Goal: Transaction & Acquisition: Purchase product/service

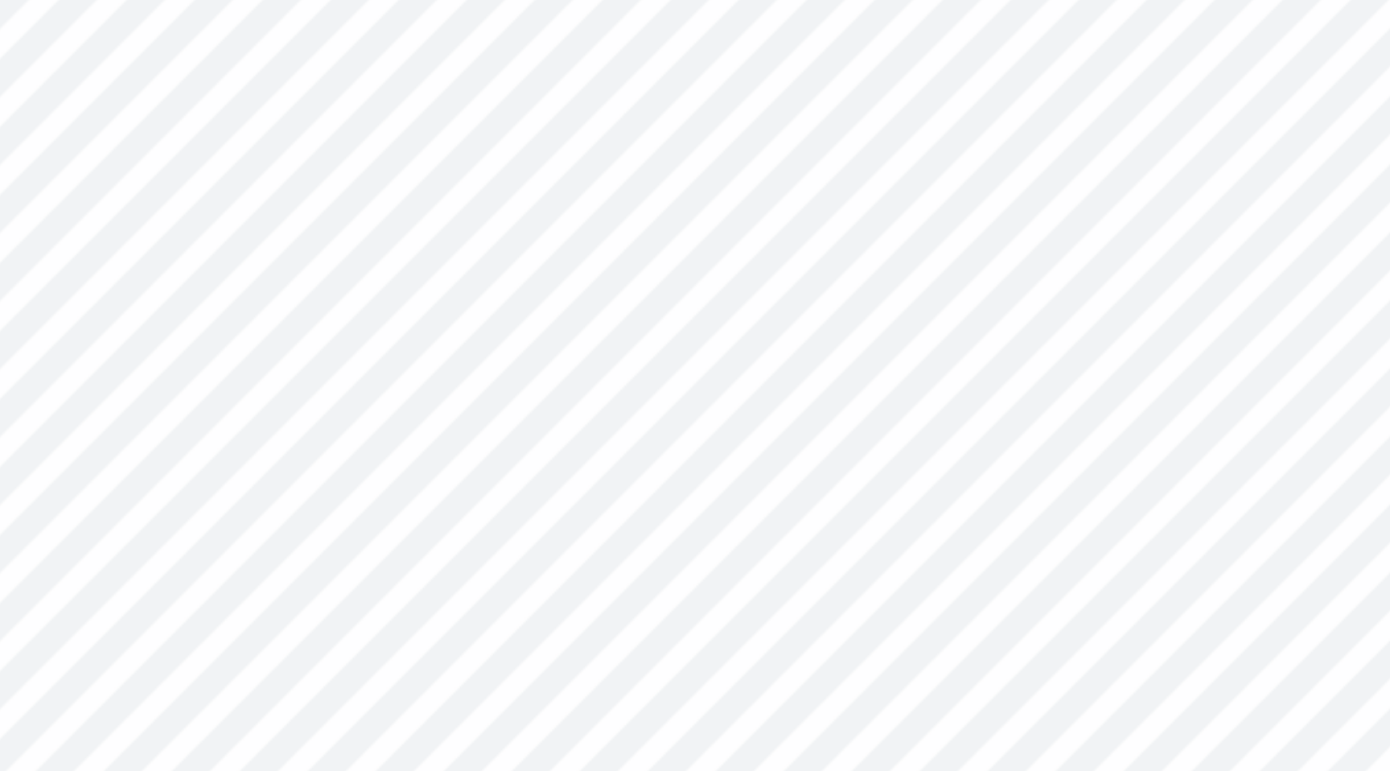
type input "8.73"
type input "2.24"
type input "0.65"
type input "4.61"
type input "0.90"
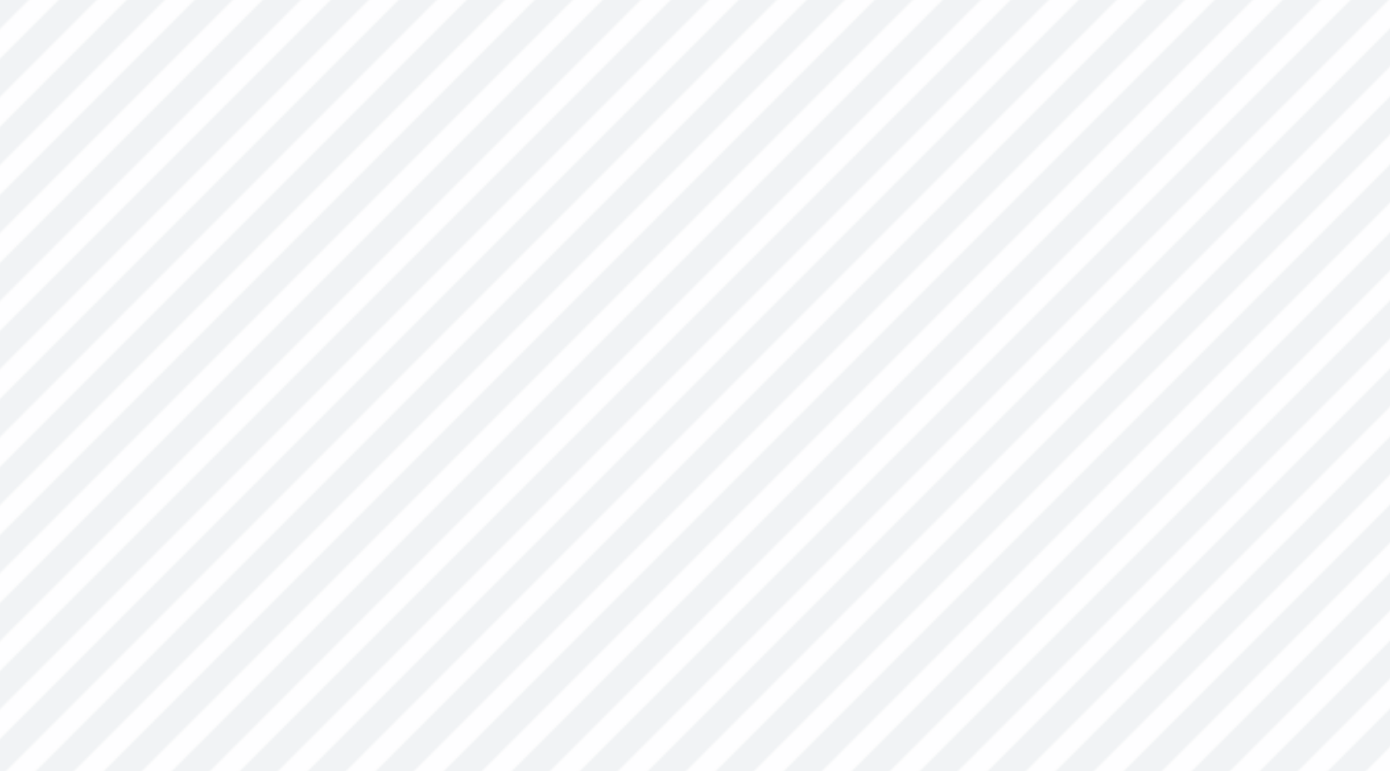
type input "8.48"
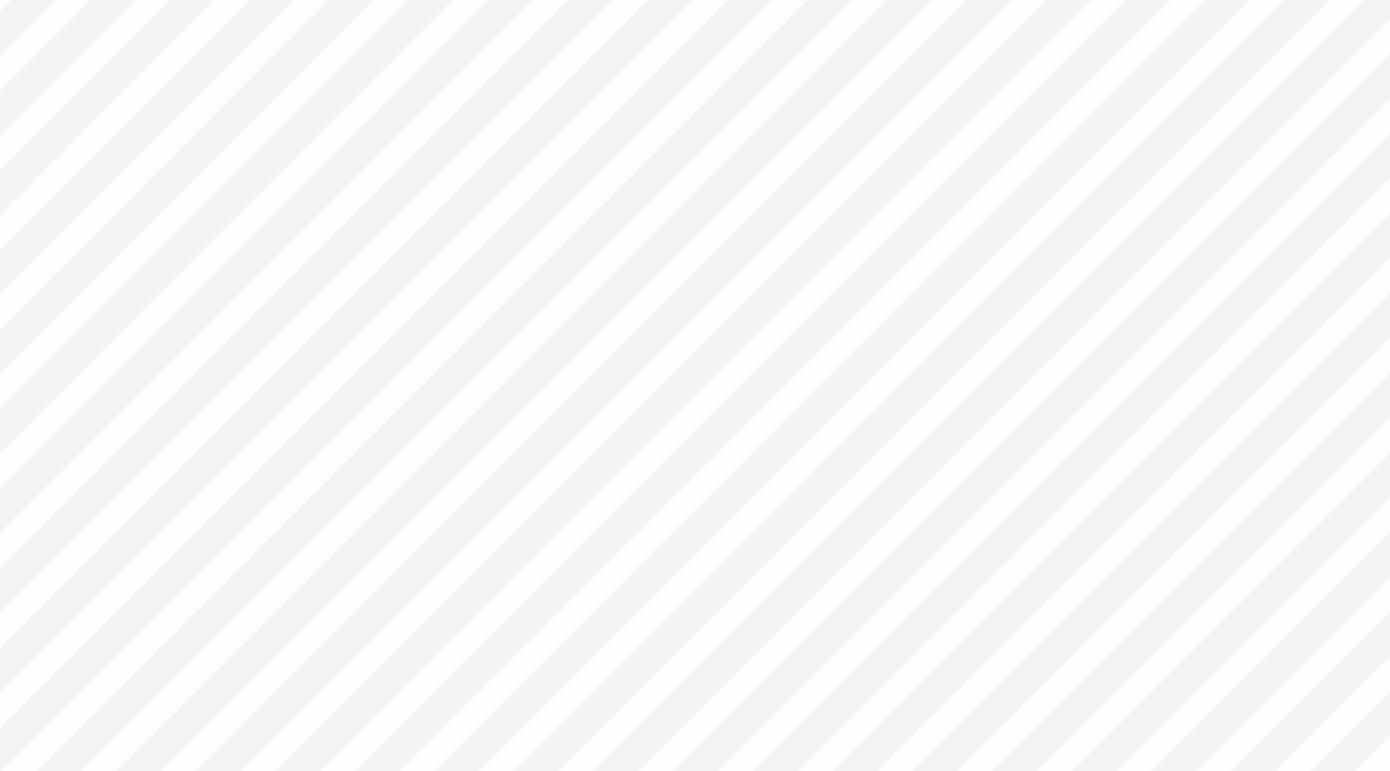
type input "4.68"
type input "1.00"
type input "8.54"
type input "8.85"
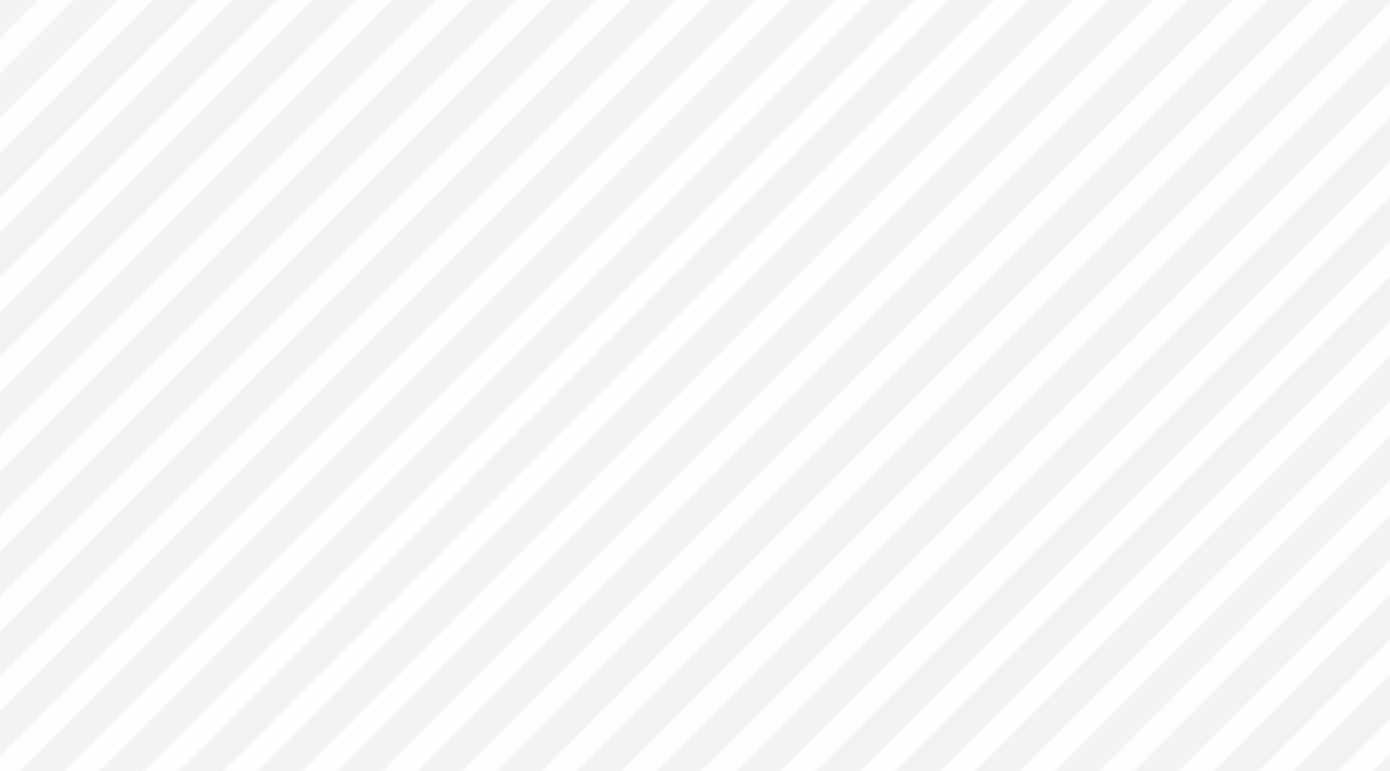
type input "1.23"
type input "1.28"
type input "7.26"
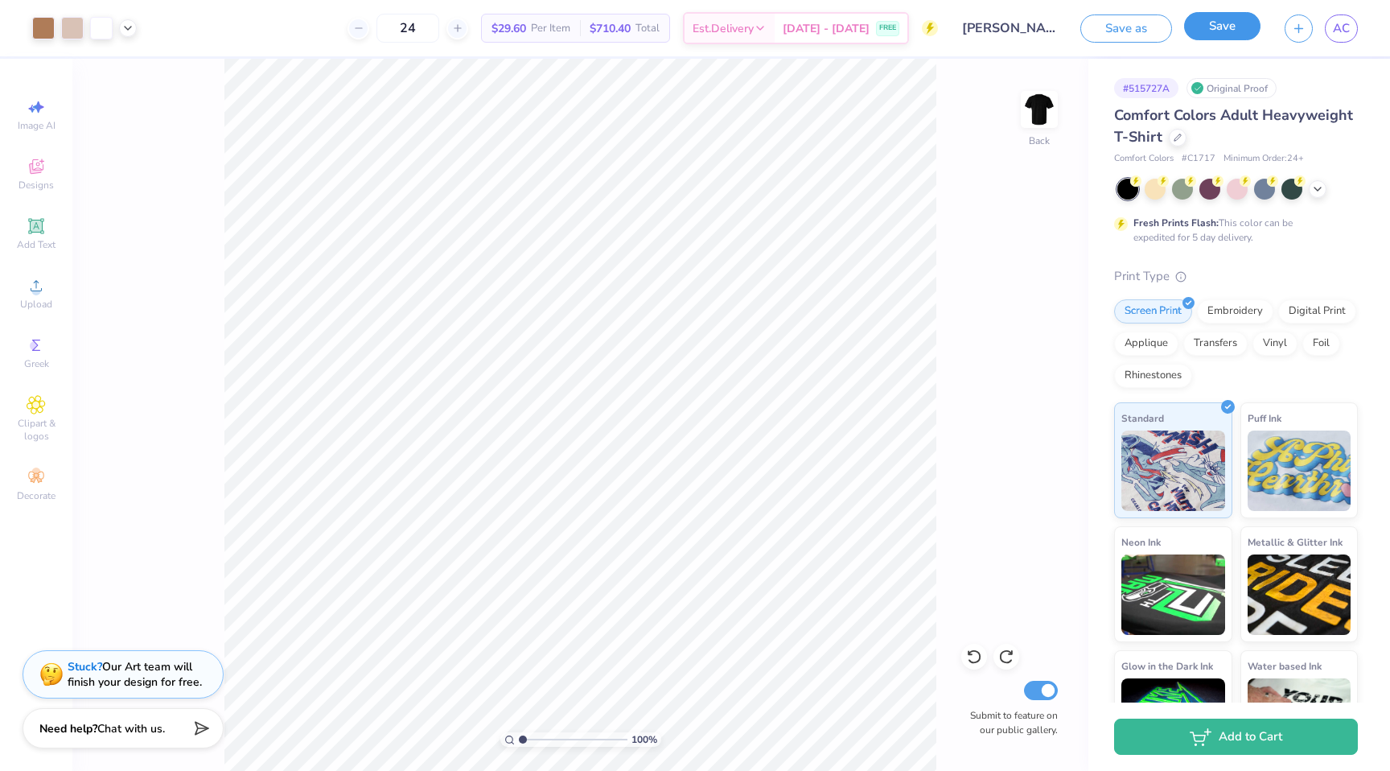
click at [1238, 18] on button "Save" at bounding box center [1222, 26] width 76 height 28
click at [995, 29] on input "[PERSON_NAME] : [US_STATE] Tech" at bounding box center [990, 28] width 158 height 32
click at [369, 21] on div at bounding box center [359, 29] width 22 height 22
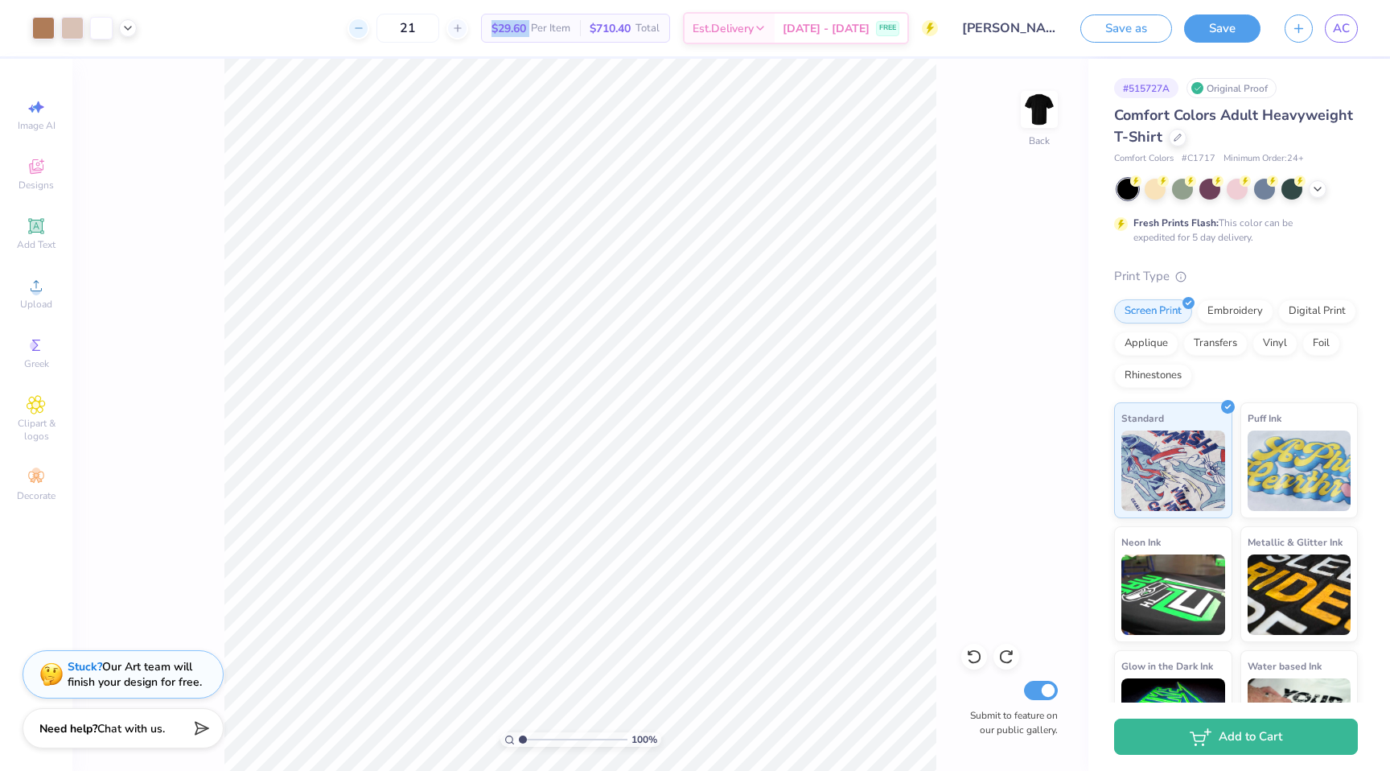
click at [369, 21] on div at bounding box center [359, 29] width 22 height 22
click at [380, 23] on div "19 $29.60 Per Item $710.40 Total Est. Delivery [DATE] - [DATE] FREE" at bounding box center [543, 28] width 789 height 56
click at [407, 23] on icon at bounding box center [412, 28] width 11 height 11
click at [386, 24] on div "18" at bounding box center [408, 28] width 121 height 29
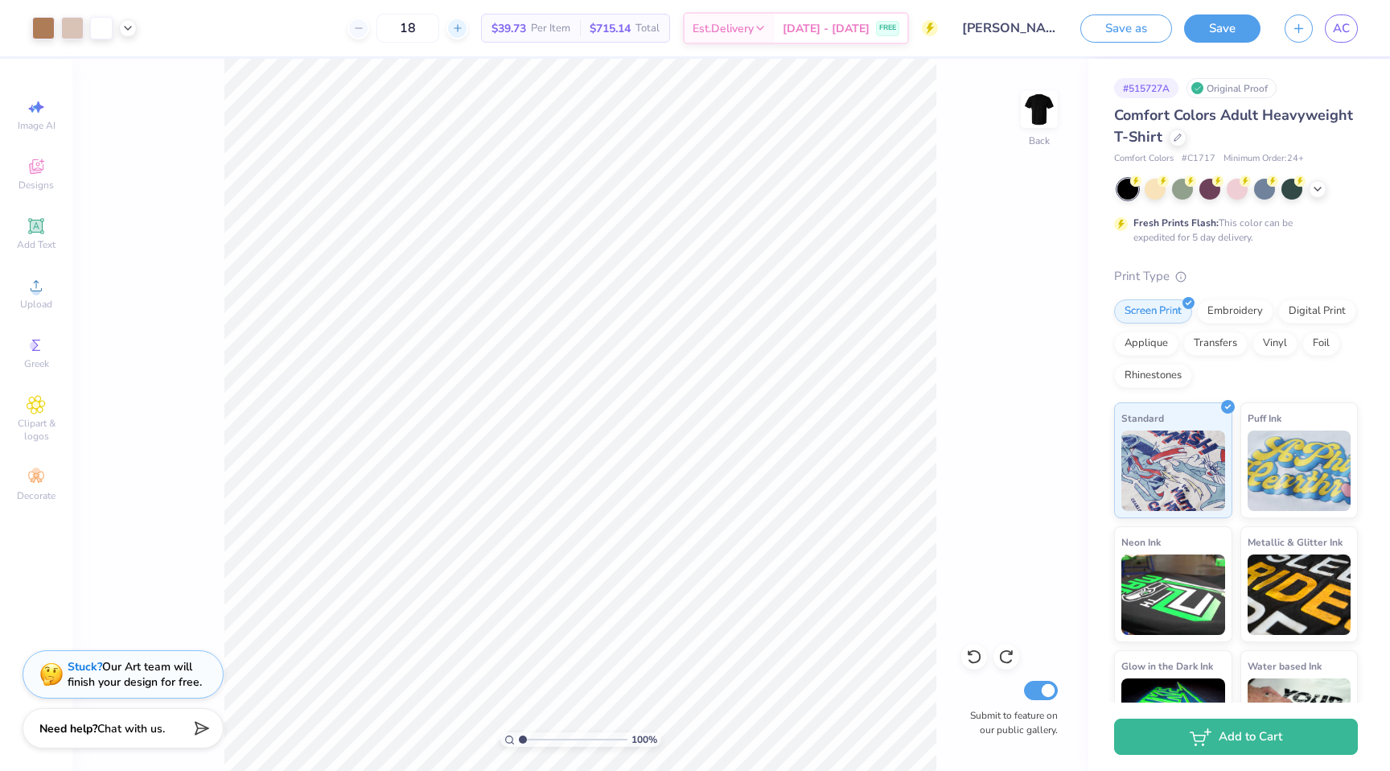
click at [460, 28] on line at bounding box center [457, 28] width 6 height 0
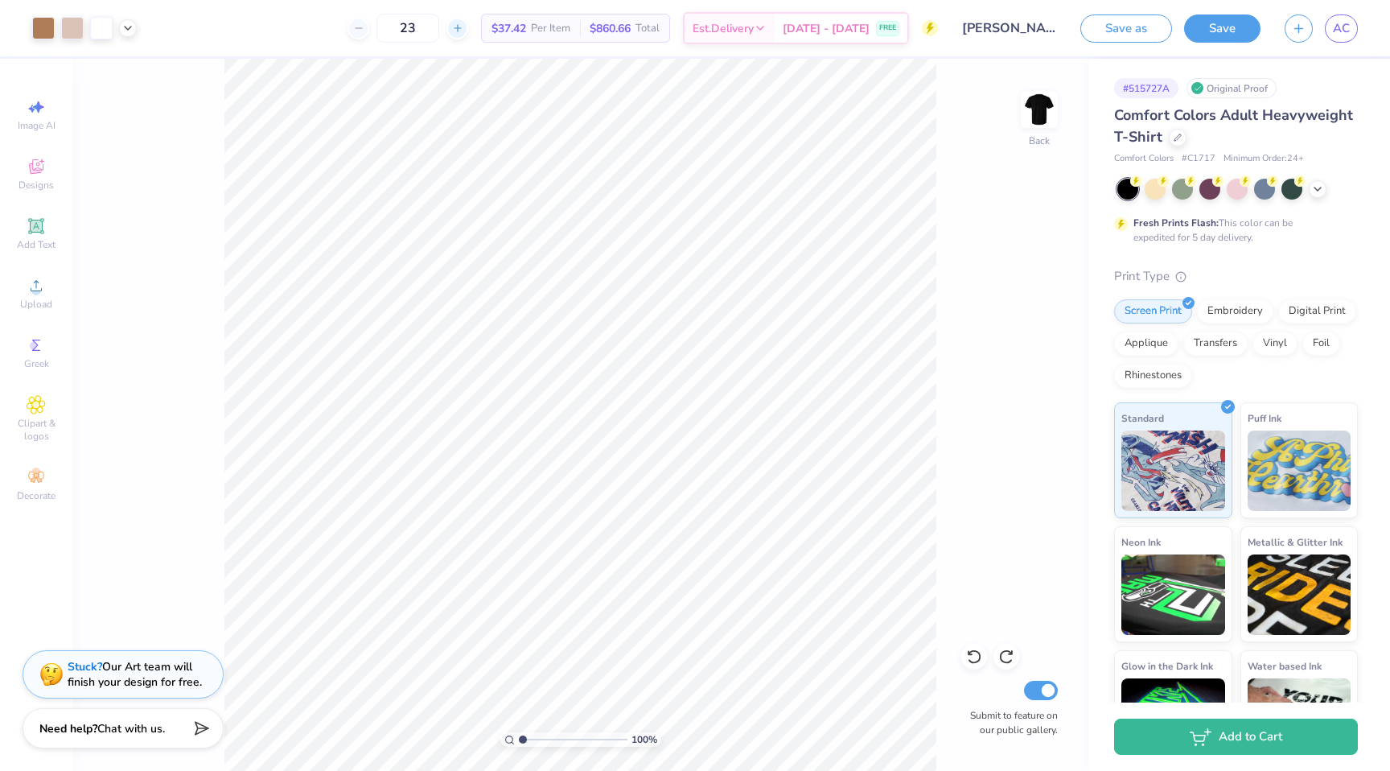
click at [460, 28] on line at bounding box center [457, 28] width 6 height 0
type input "24"
click at [1178, 136] on icon at bounding box center [1178, 136] width 6 height 6
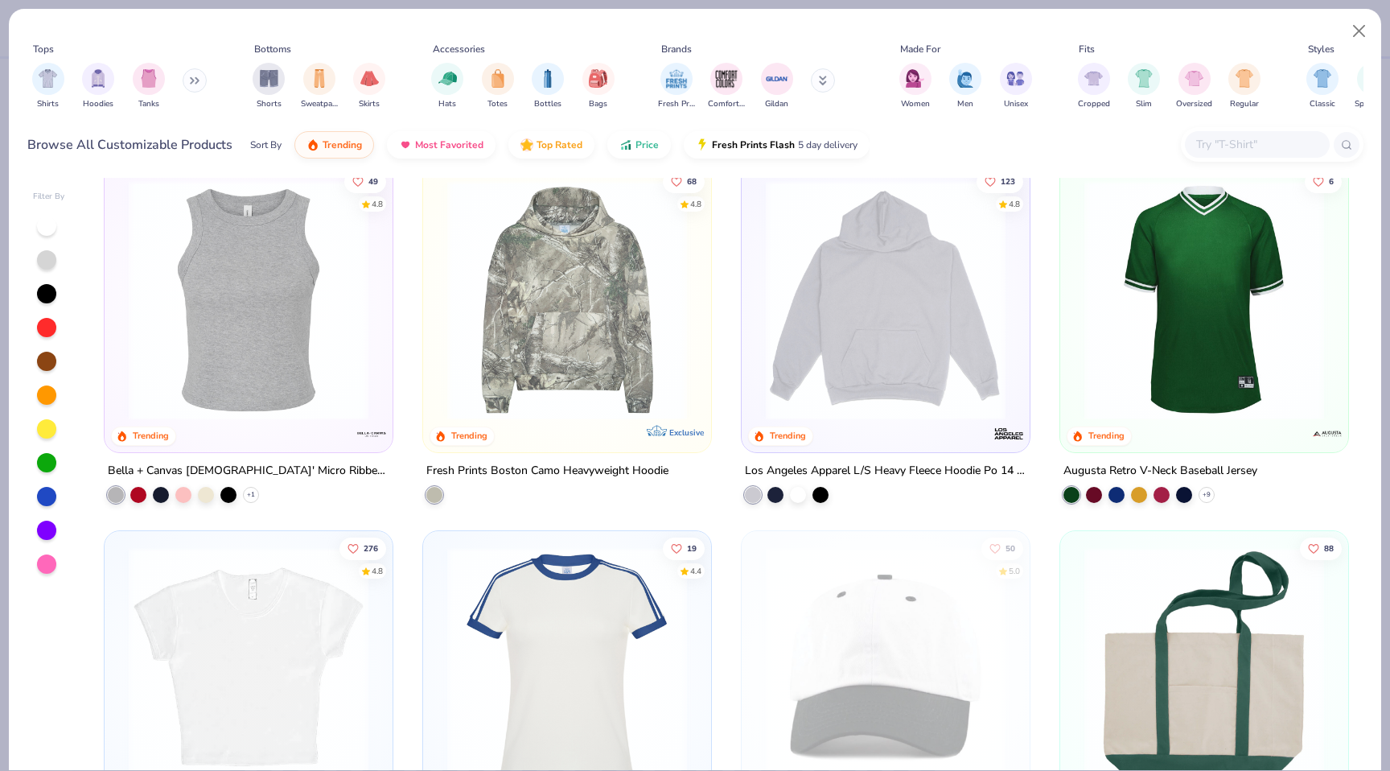
scroll to position [2396, 0]
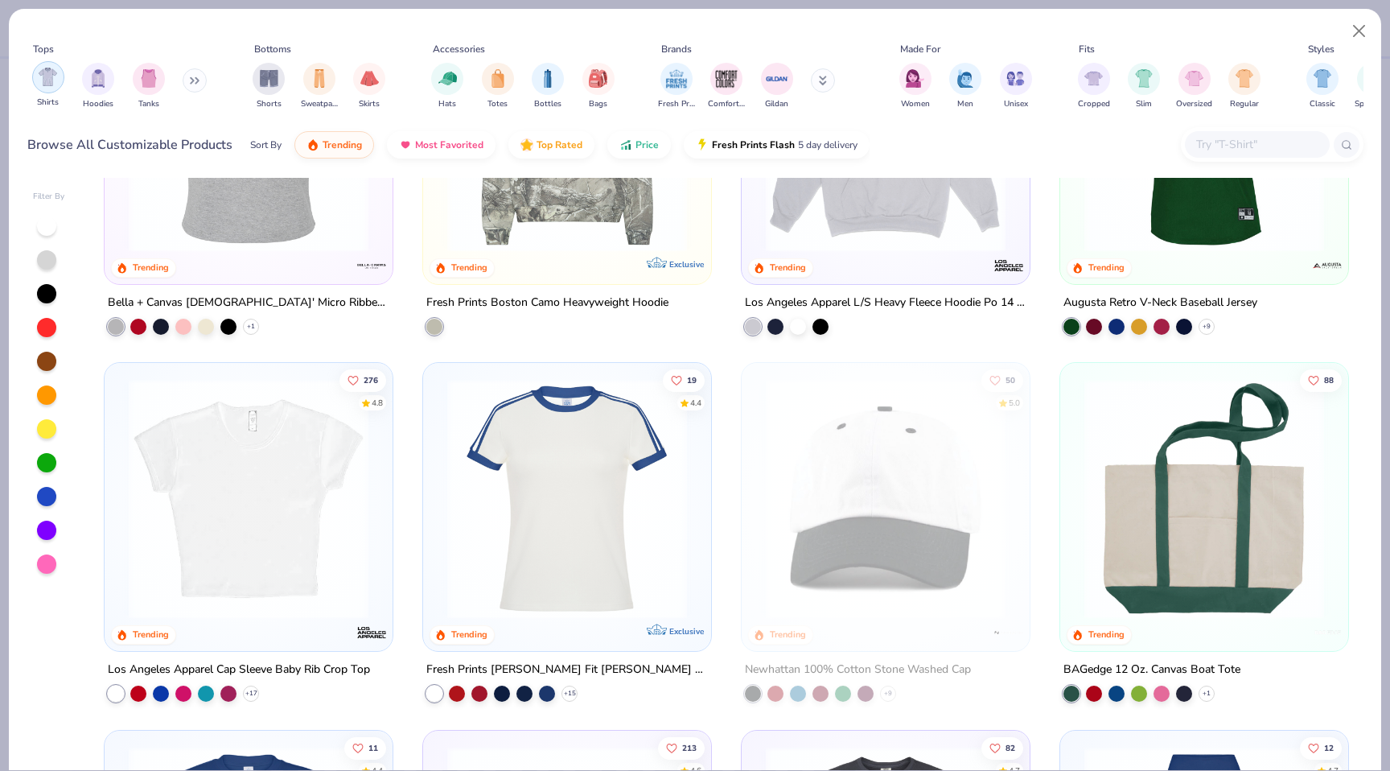
click at [42, 82] on img "filter for Shirts" at bounding box center [48, 77] width 19 height 19
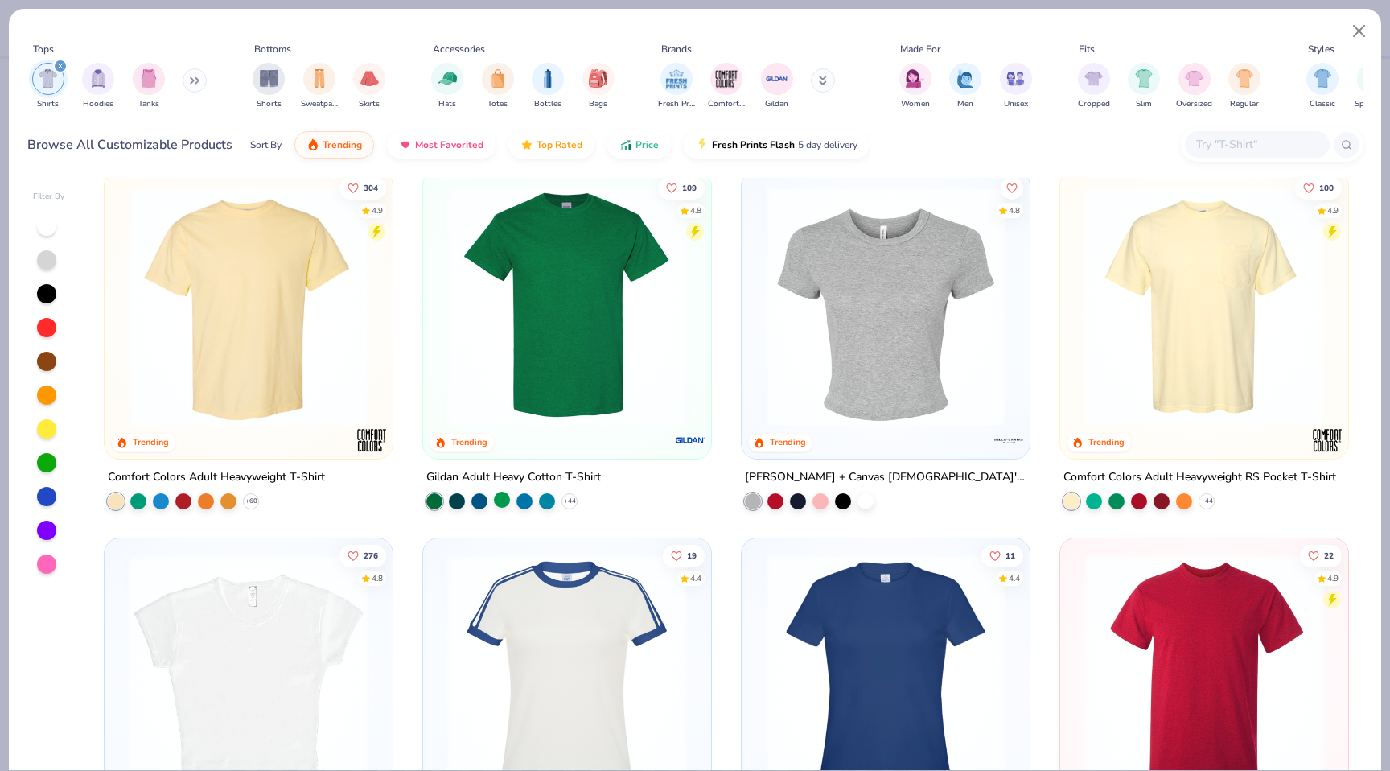
scroll to position [14, 0]
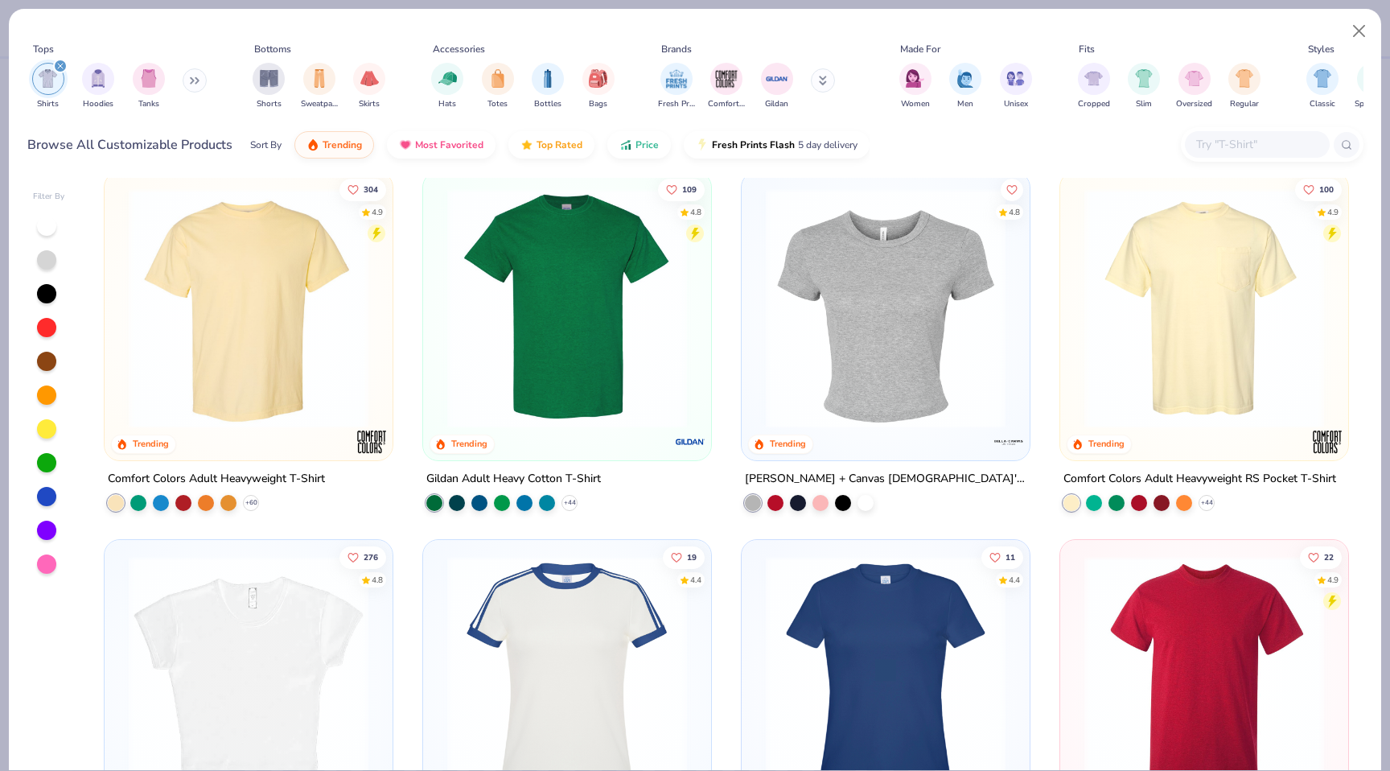
click at [545, 336] on img at bounding box center [567, 308] width 256 height 240
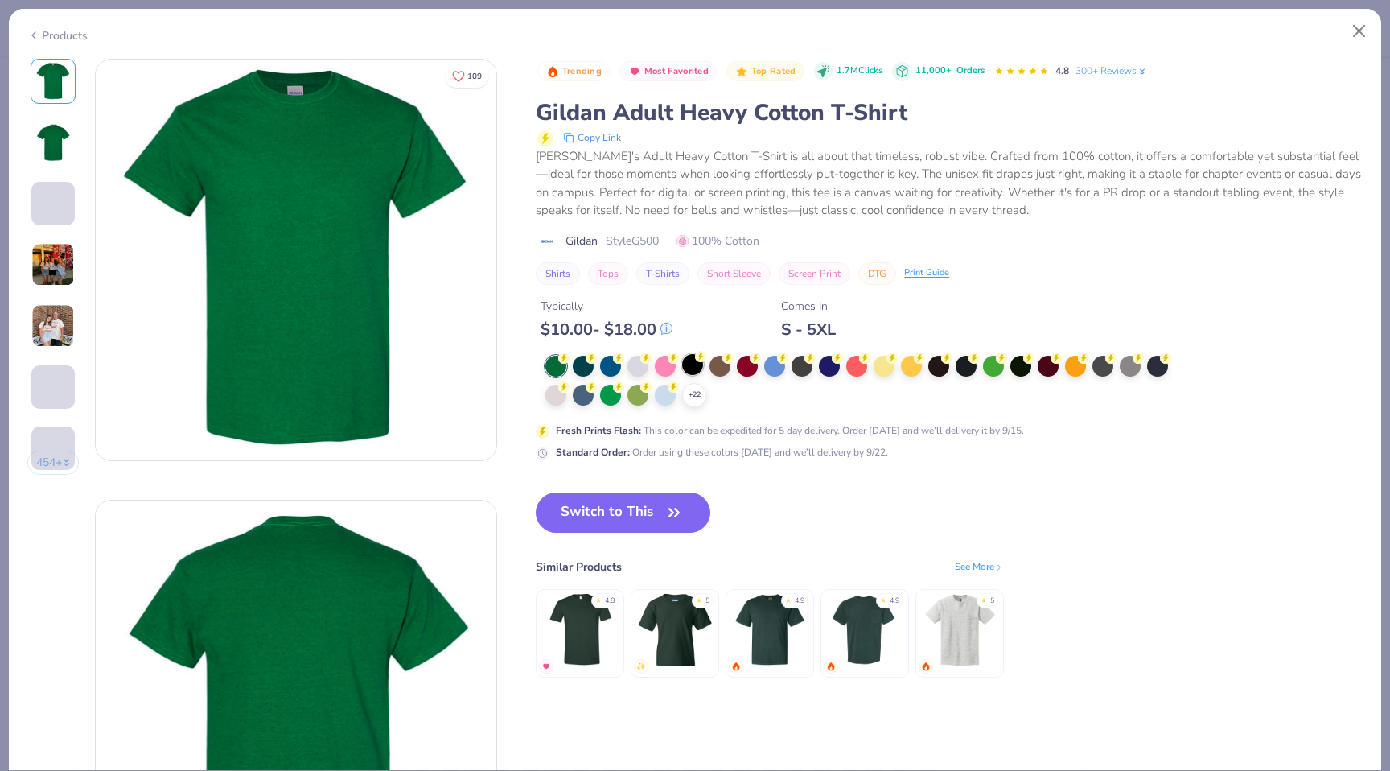
click at [694, 364] on div at bounding box center [692, 364] width 21 height 21
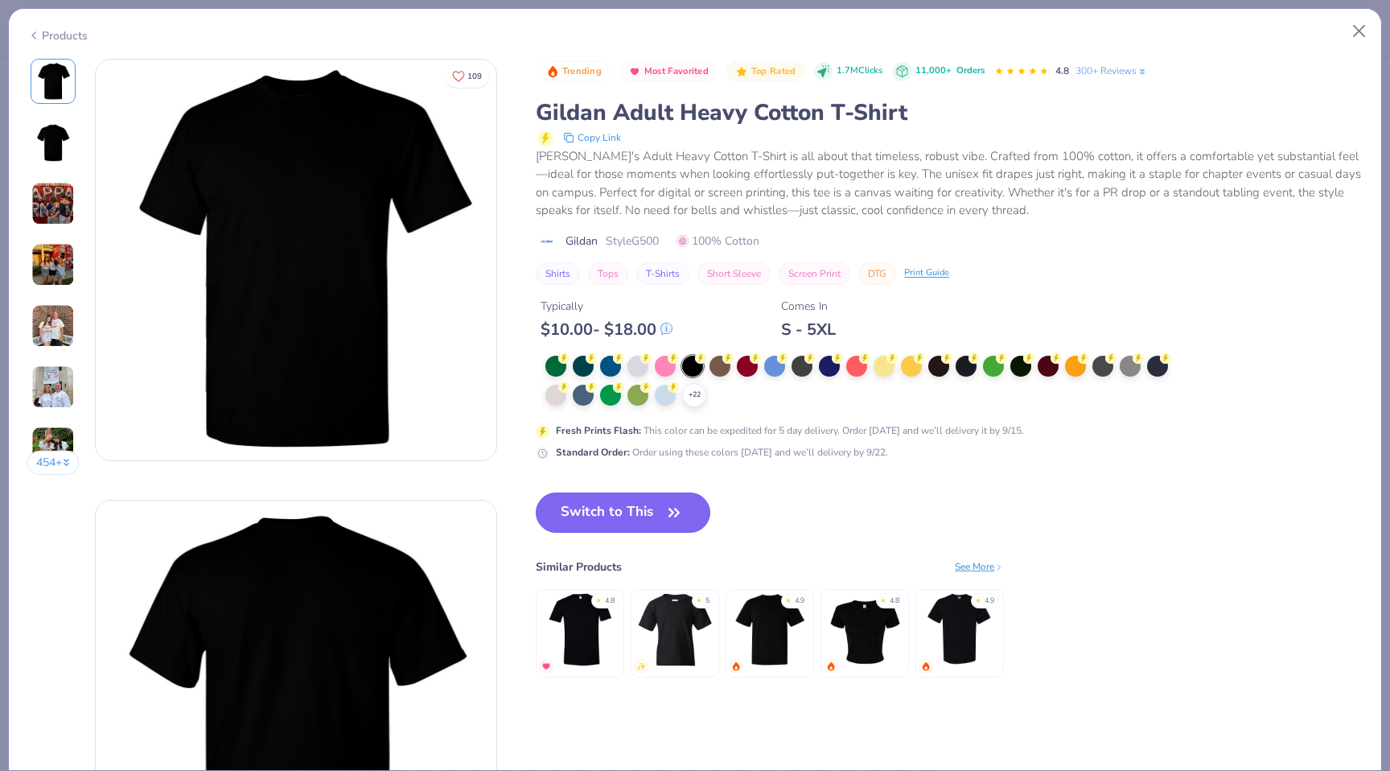
click at [622, 510] on button "Switch to This" at bounding box center [623, 512] width 175 height 40
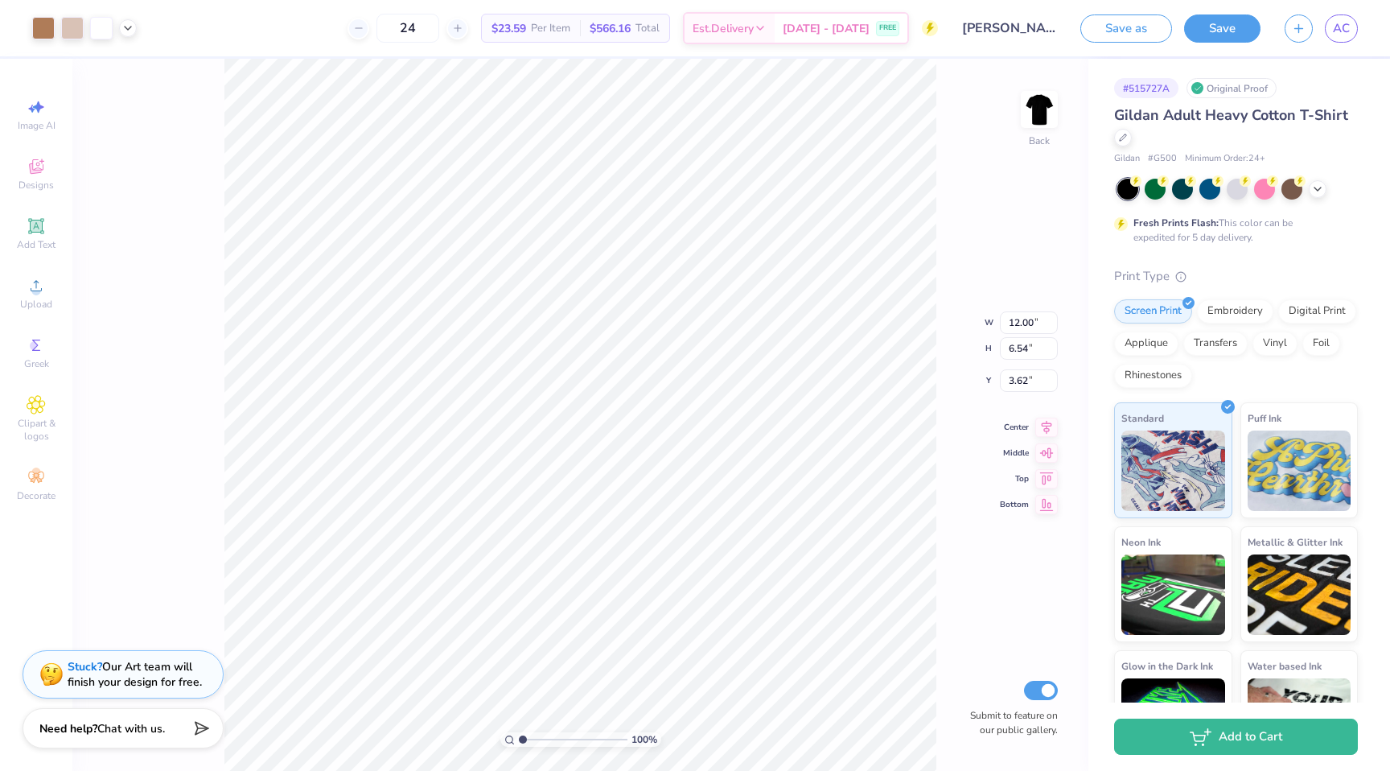
type input "3.00"
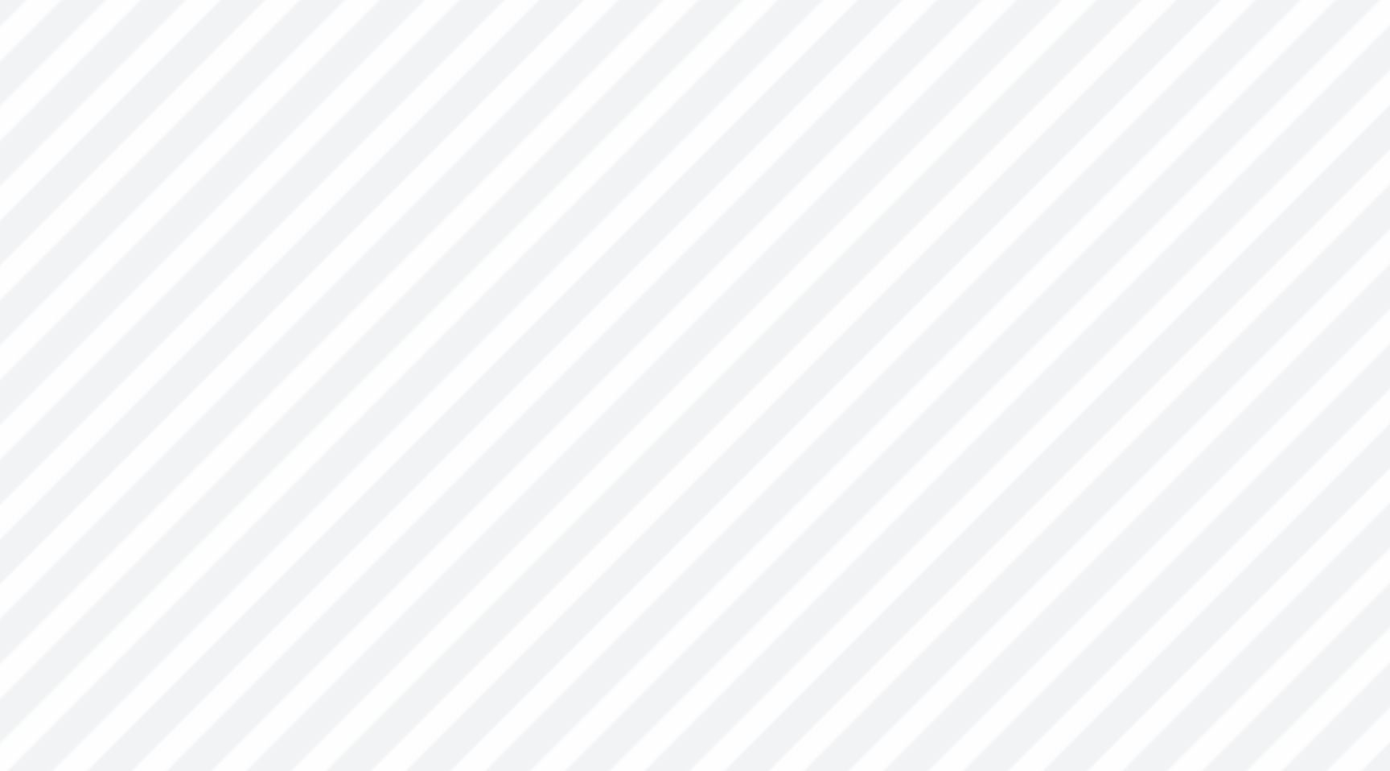
type input "0.65"
type input "0.68"
type input "7.60"
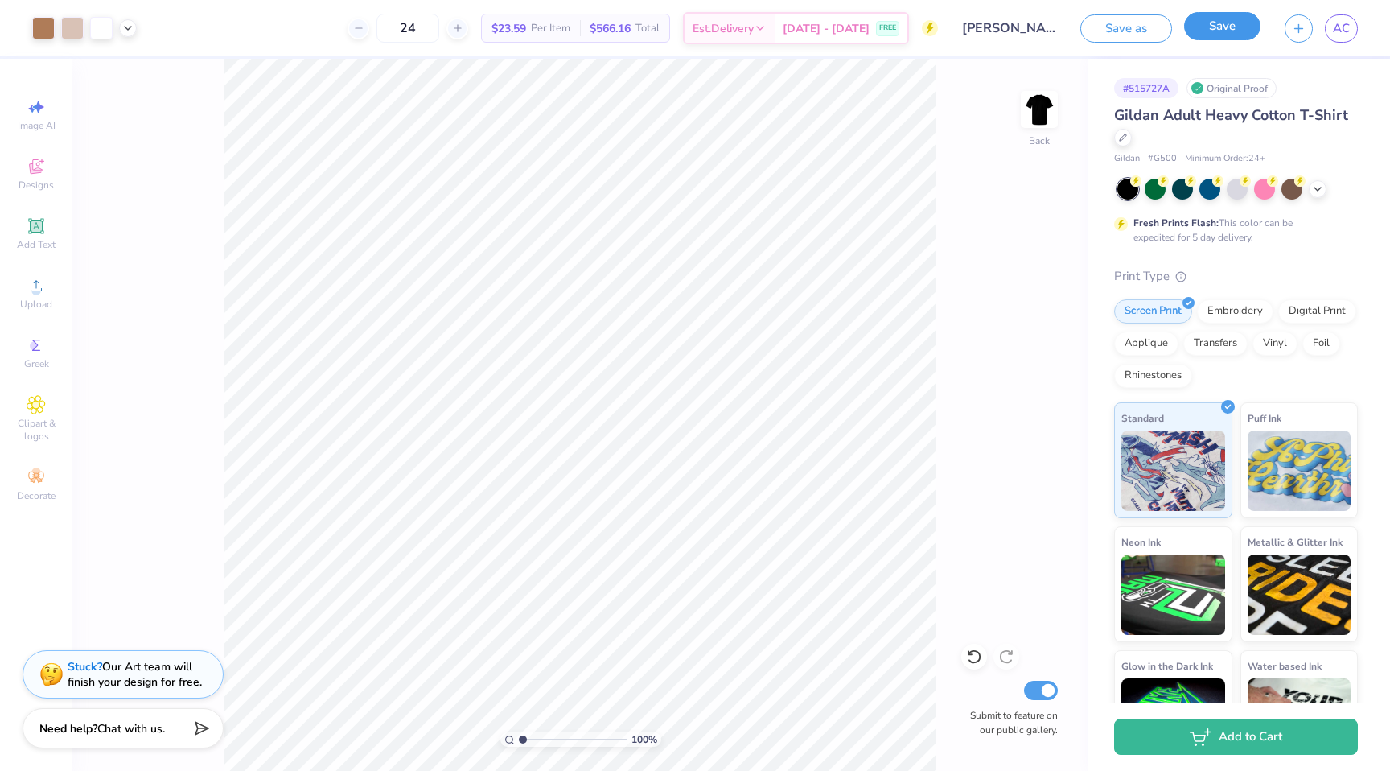
click at [1228, 35] on button "Save" at bounding box center [1222, 26] width 76 height 28
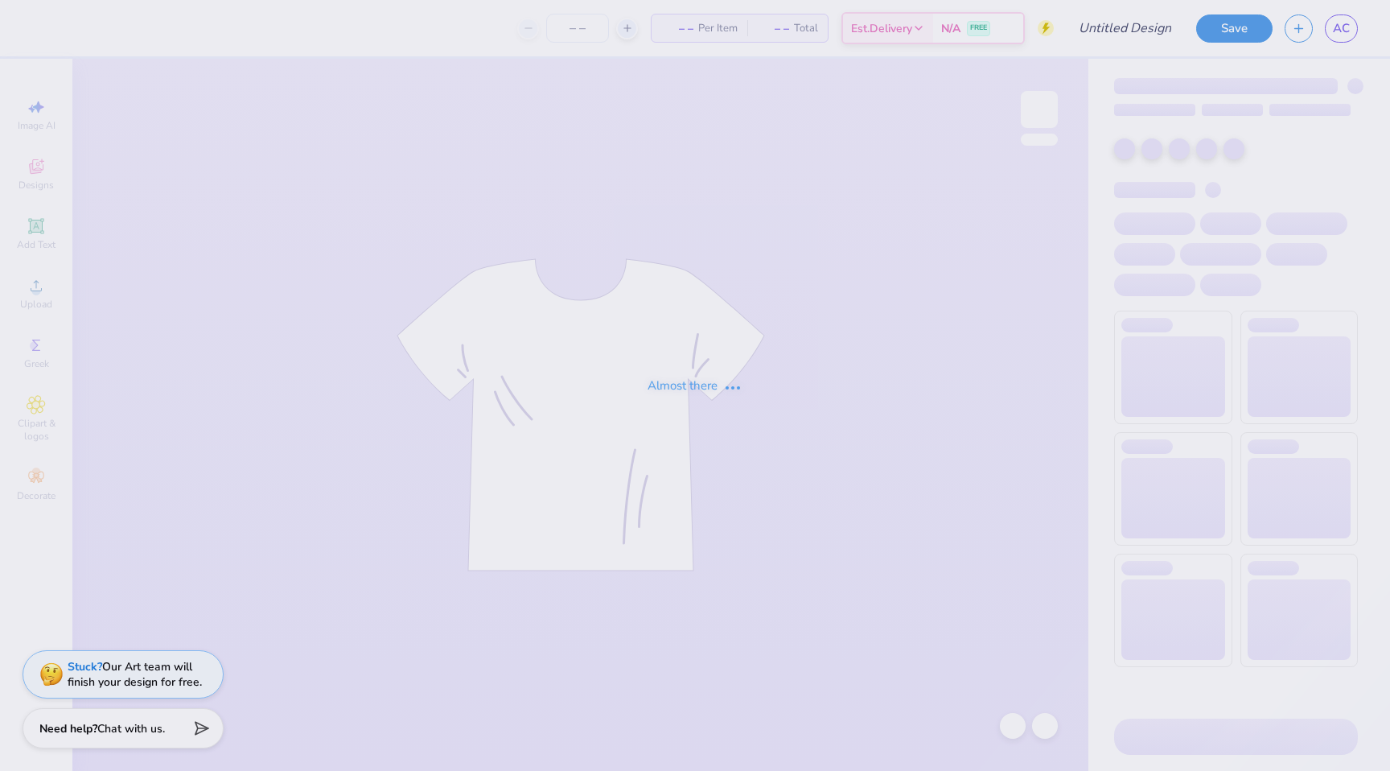
type input "[PERSON_NAME] : [US_STATE] Tech"
type input "24"
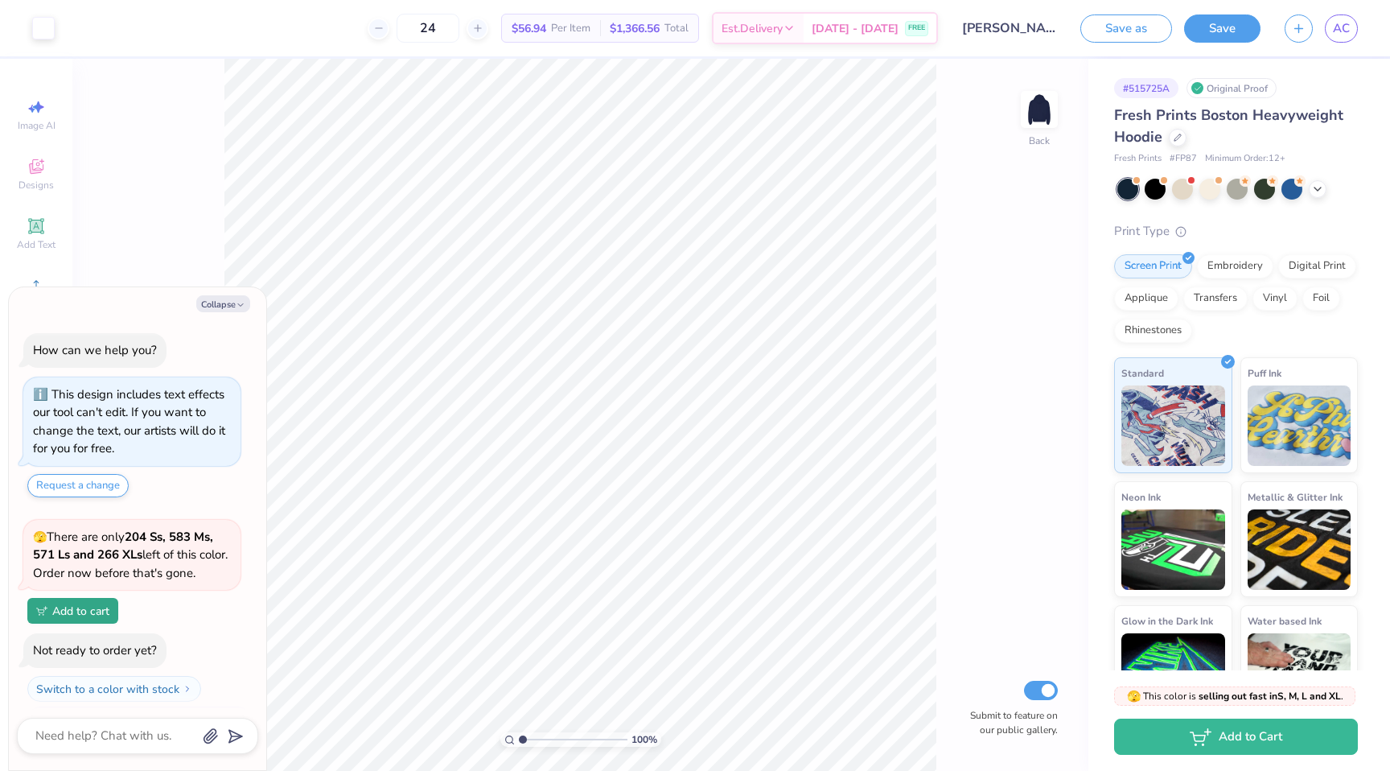
scroll to position [35, 0]
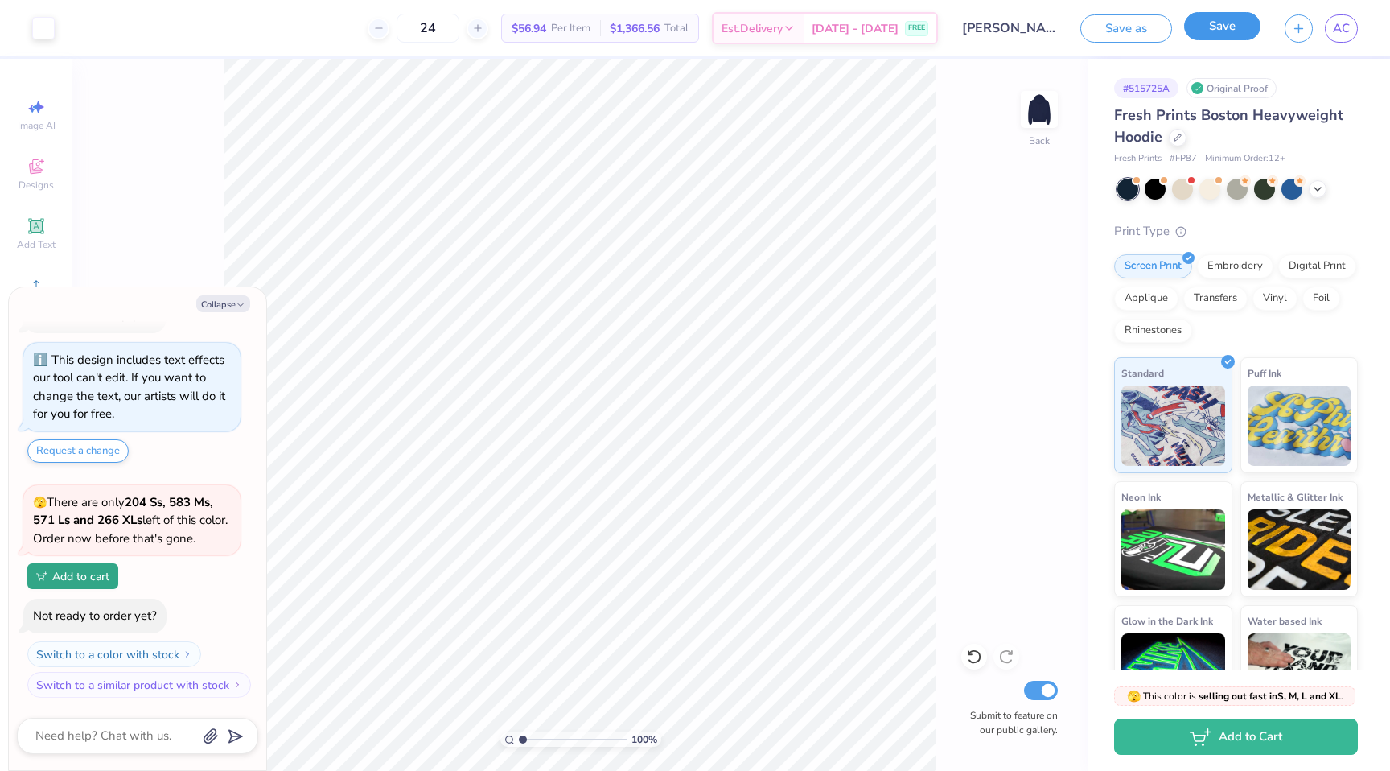
click at [1208, 24] on button "Save" at bounding box center [1222, 26] width 76 height 28
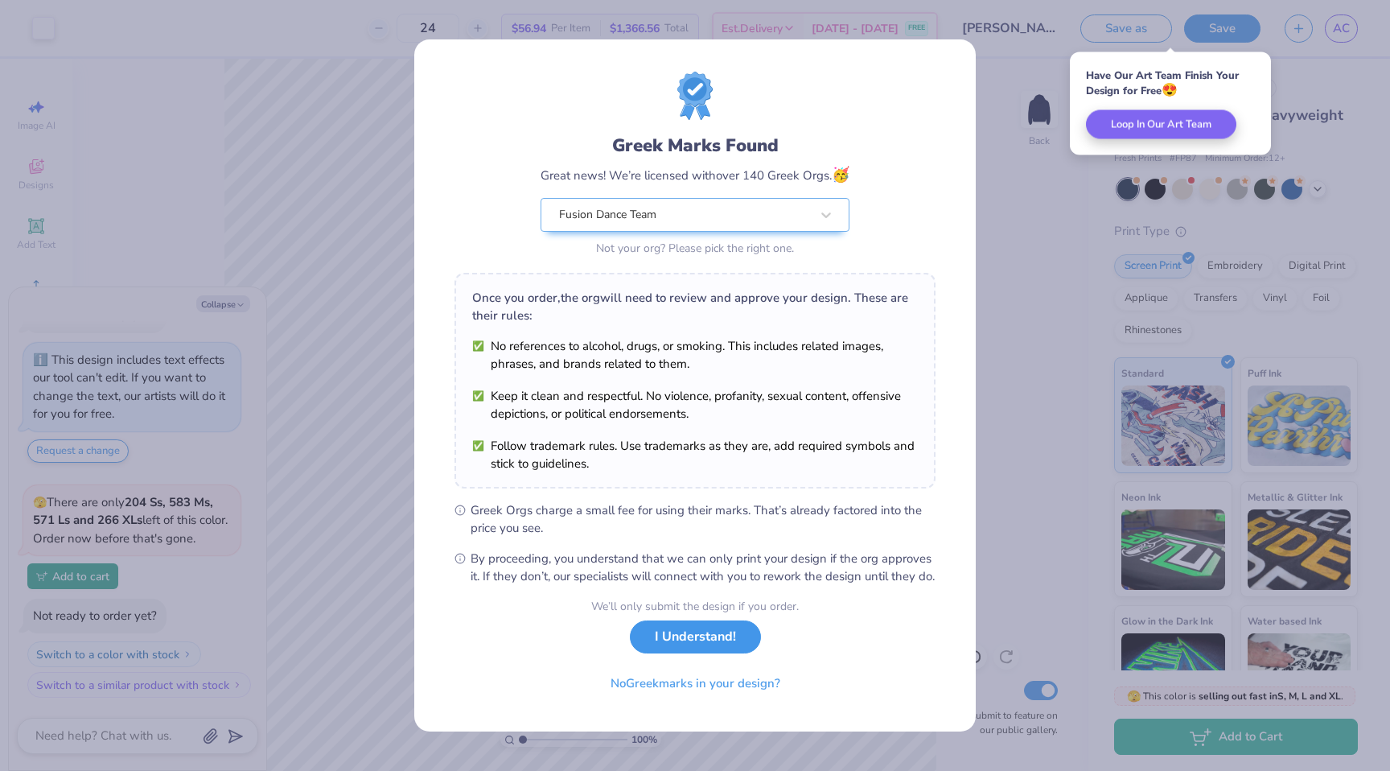
click at [710, 646] on button "I Understand!" at bounding box center [695, 636] width 131 height 33
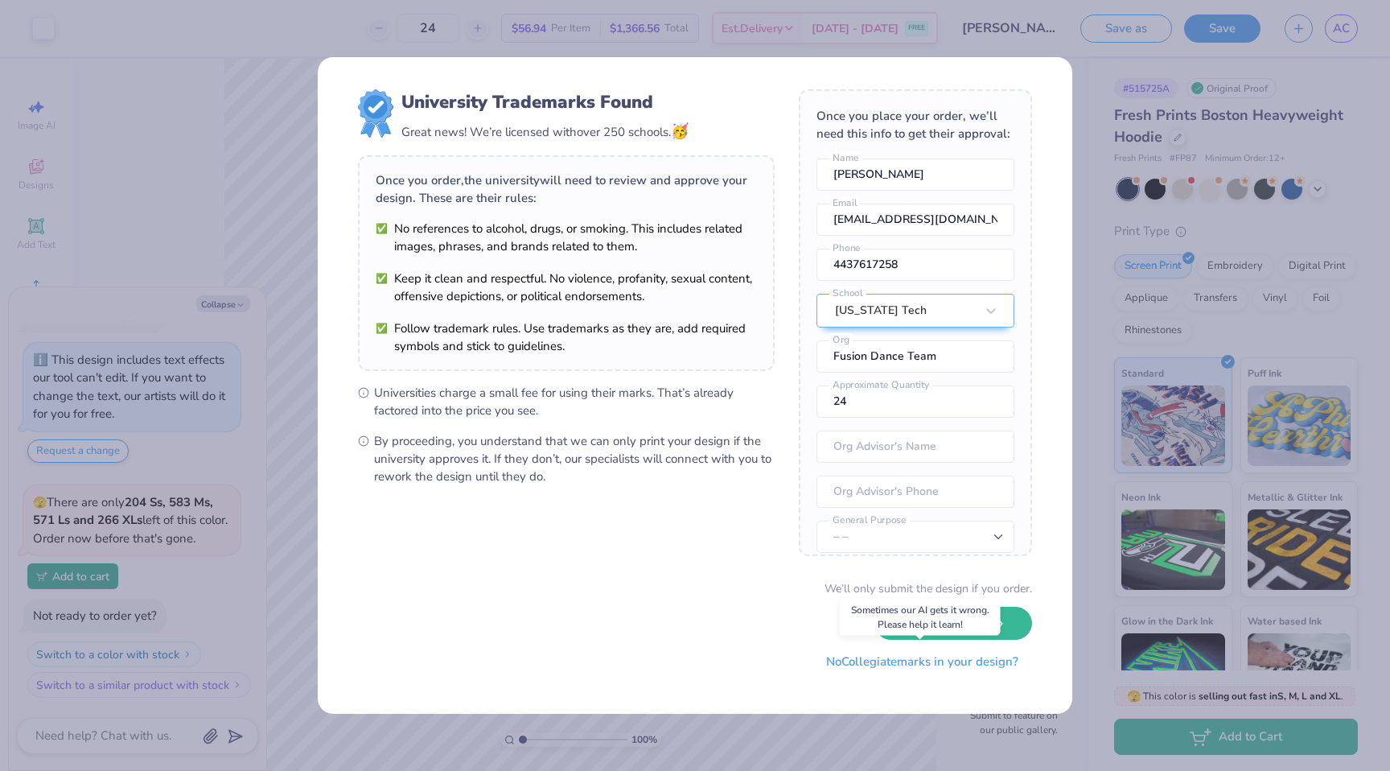
click at [858, 668] on button "No Collegiate marks in your design?" at bounding box center [923, 661] width 220 height 33
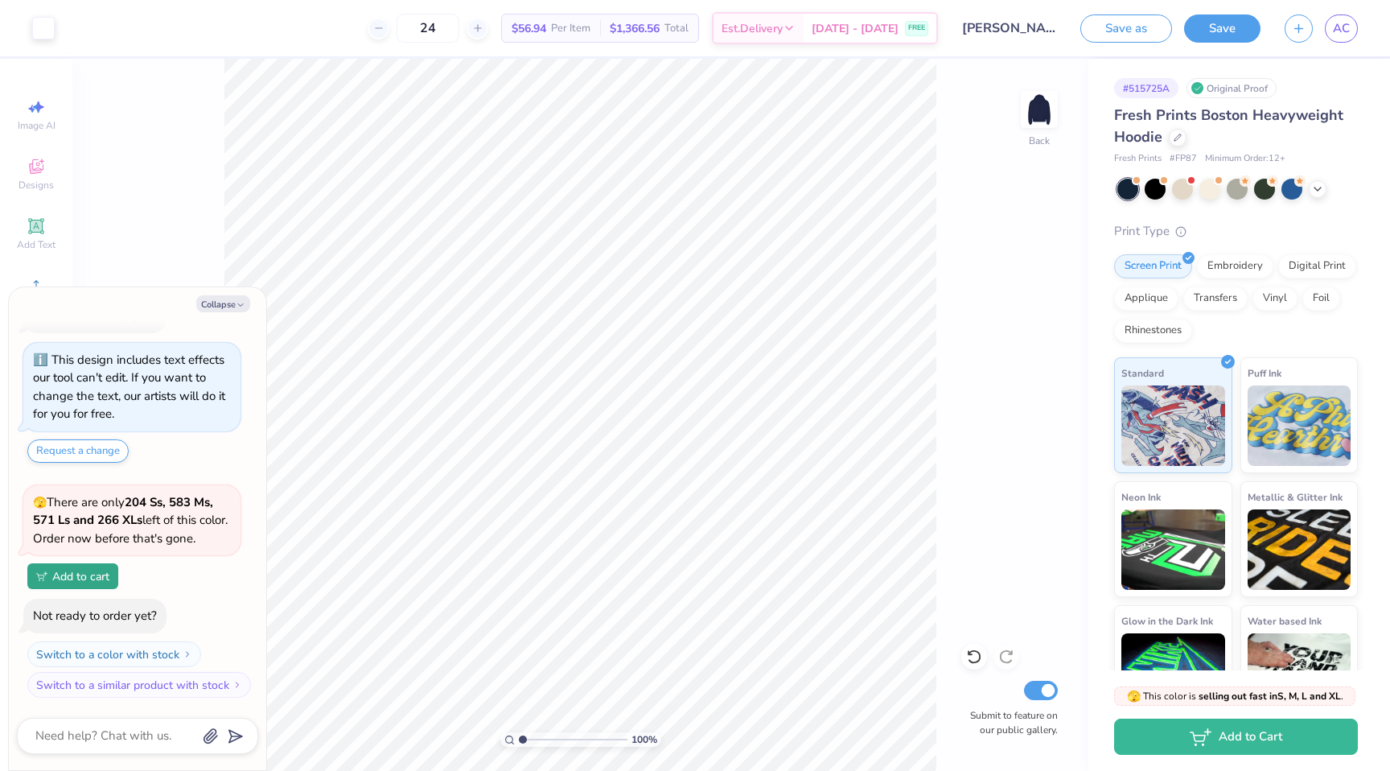
type textarea "x"
click at [385, 26] on icon at bounding box center [378, 28] width 11 height 11
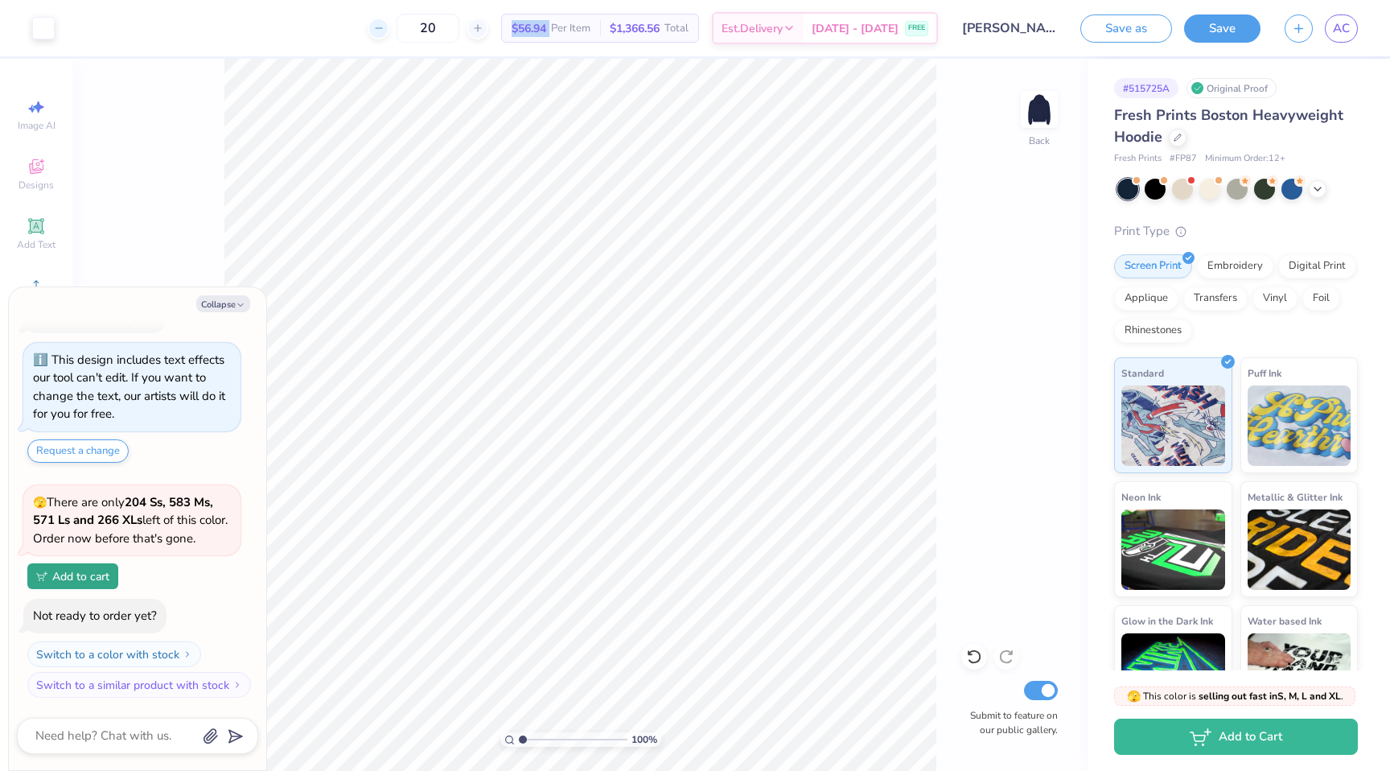
click at [385, 26] on icon at bounding box center [378, 28] width 11 height 11
click at [480, 28] on line at bounding box center [477, 28] width 6 height 0
click at [488, 28] on div "21" at bounding box center [428, 28] width 121 height 29
click at [480, 28] on line at bounding box center [477, 28] width 6 height 0
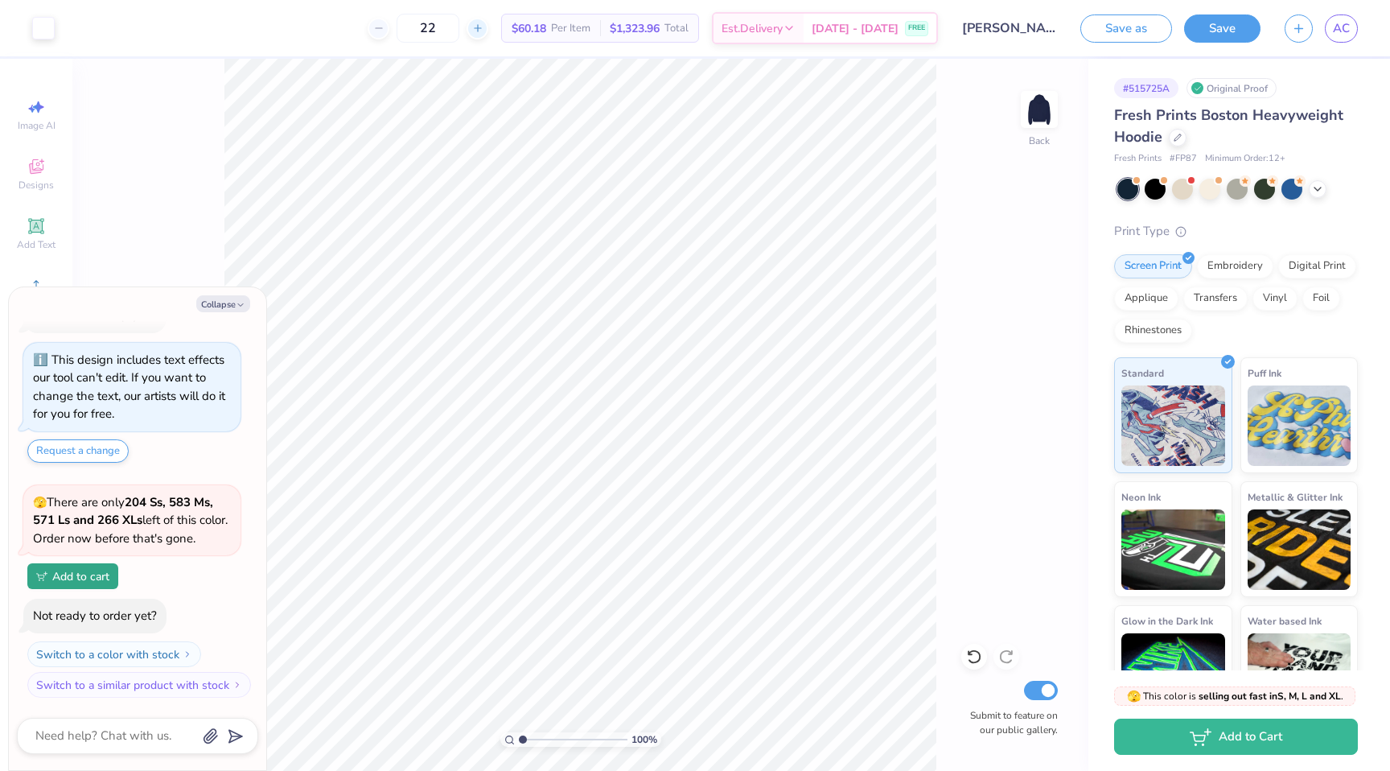
click at [480, 28] on line at bounding box center [477, 28] width 6 height 0
type input "24"
click at [233, 302] on button "Collapse" at bounding box center [223, 303] width 54 height 17
type textarea "x"
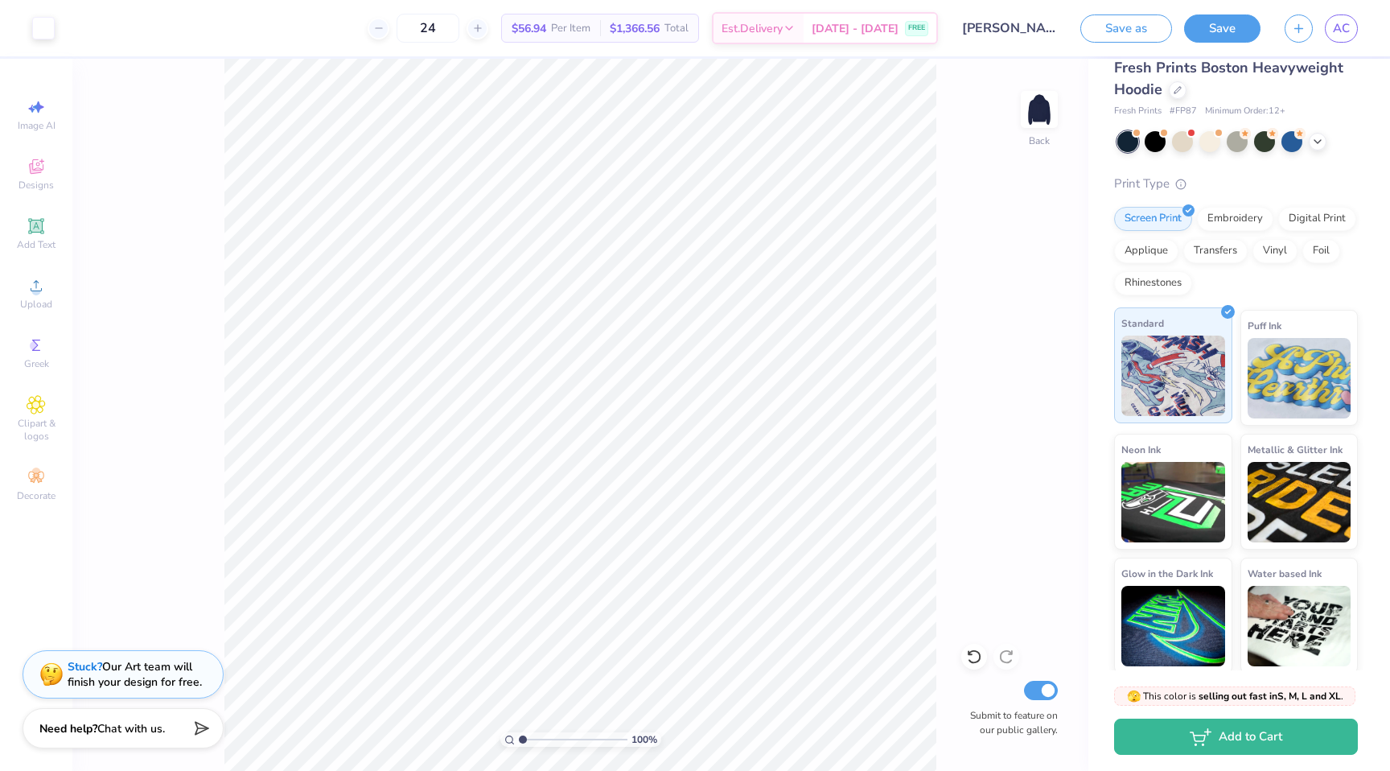
scroll to position [51, 0]
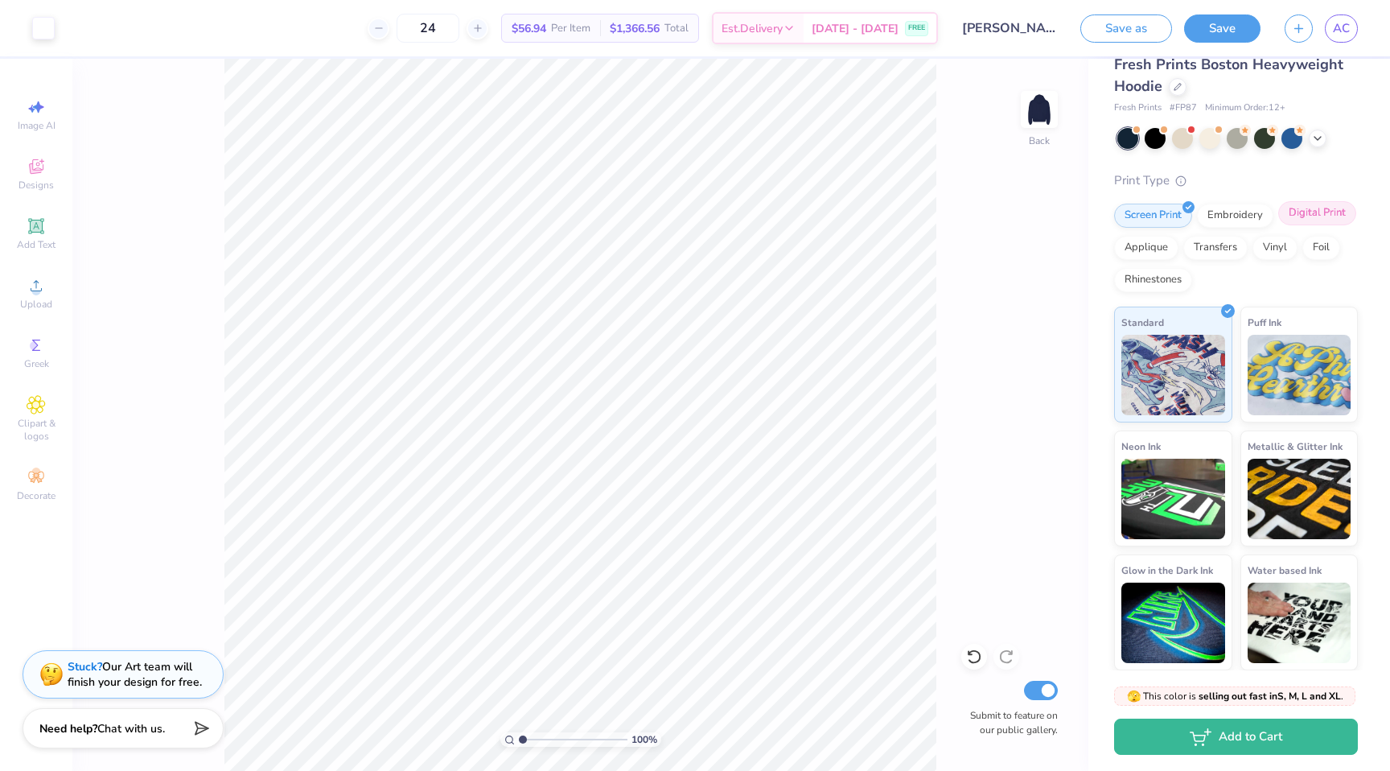
click at [1312, 216] on div "Digital Print" at bounding box center [1317, 213] width 78 height 24
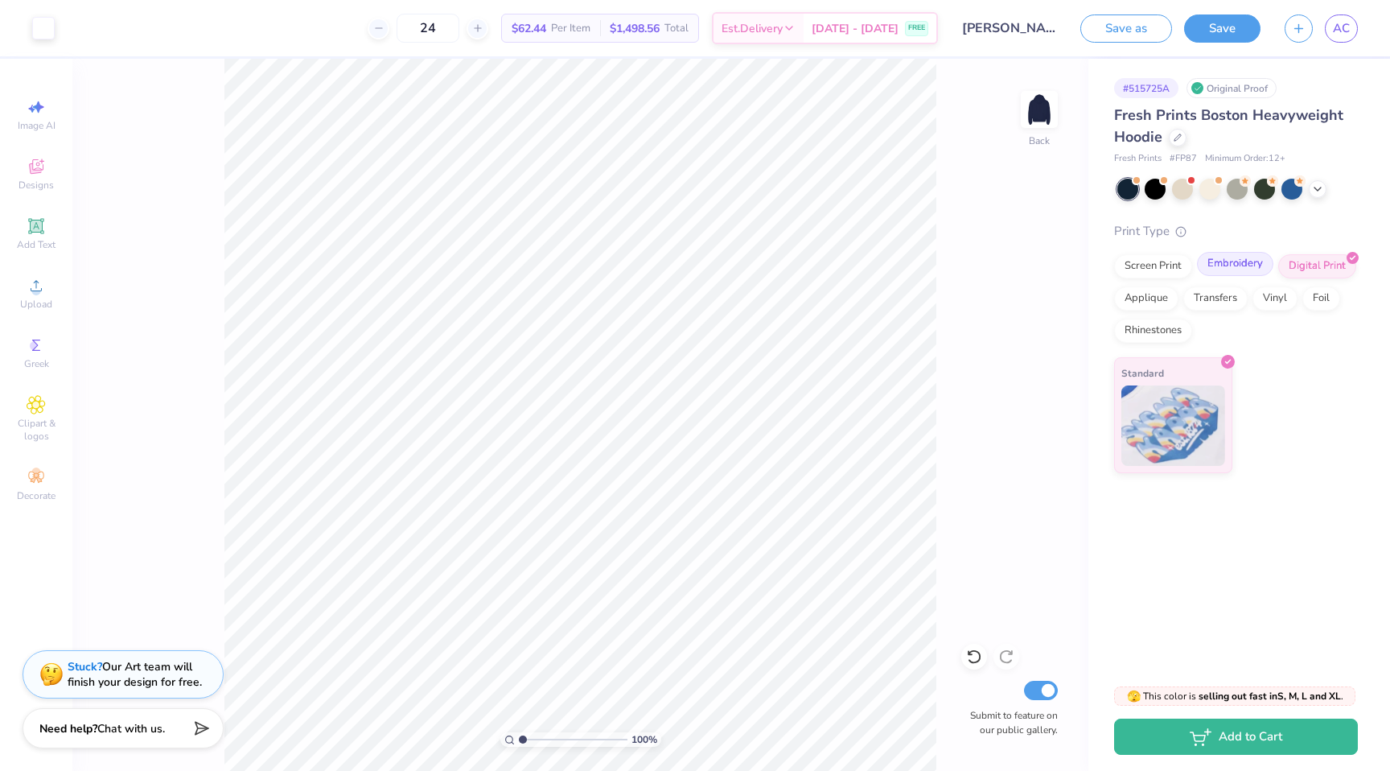
click at [1237, 270] on div "Embroidery" at bounding box center [1235, 264] width 76 height 24
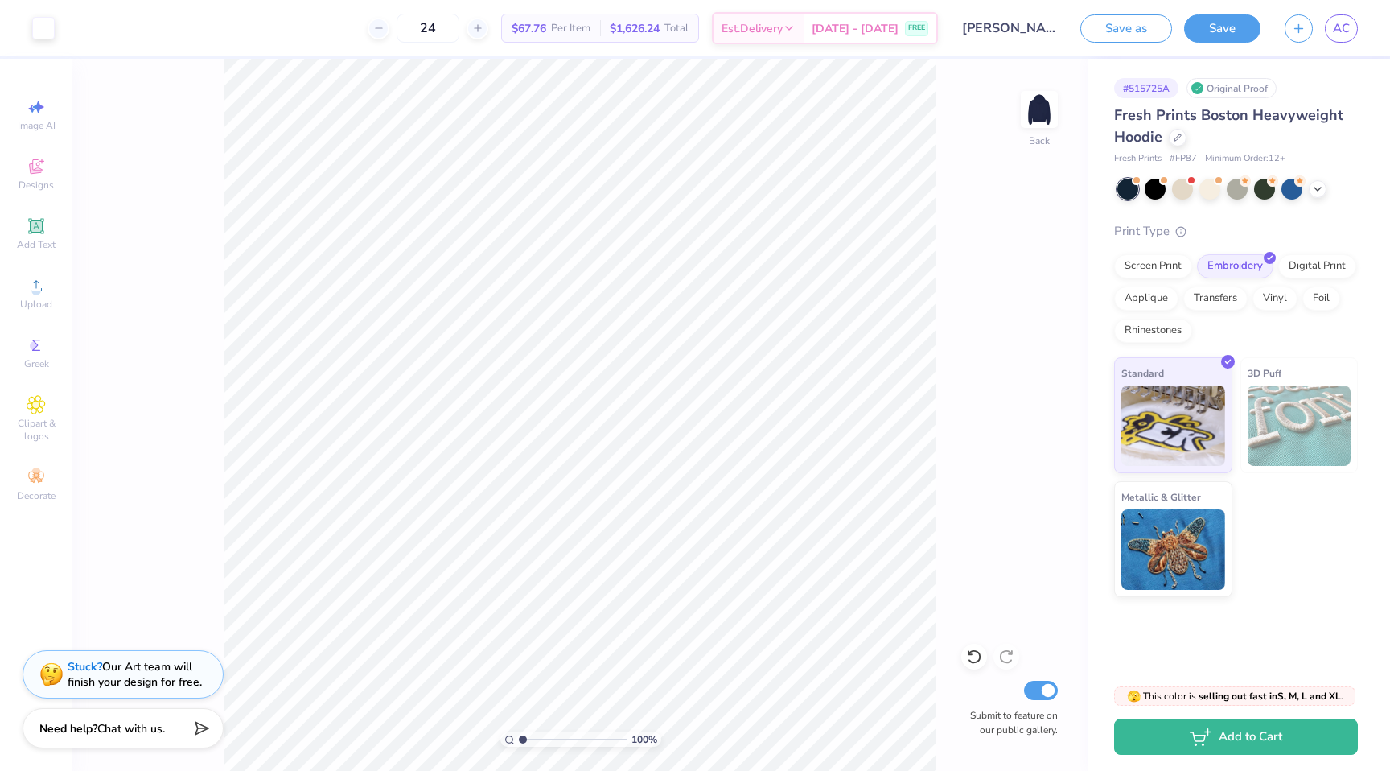
click at [1278, 403] on img at bounding box center [1300, 425] width 104 height 80
click at [1280, 433] on img at bounding box center [1300, 425] width 104 height 80
click at [1159, 268] on div "Screen Print" at bounding box center [1153, 264] width 78 height 24
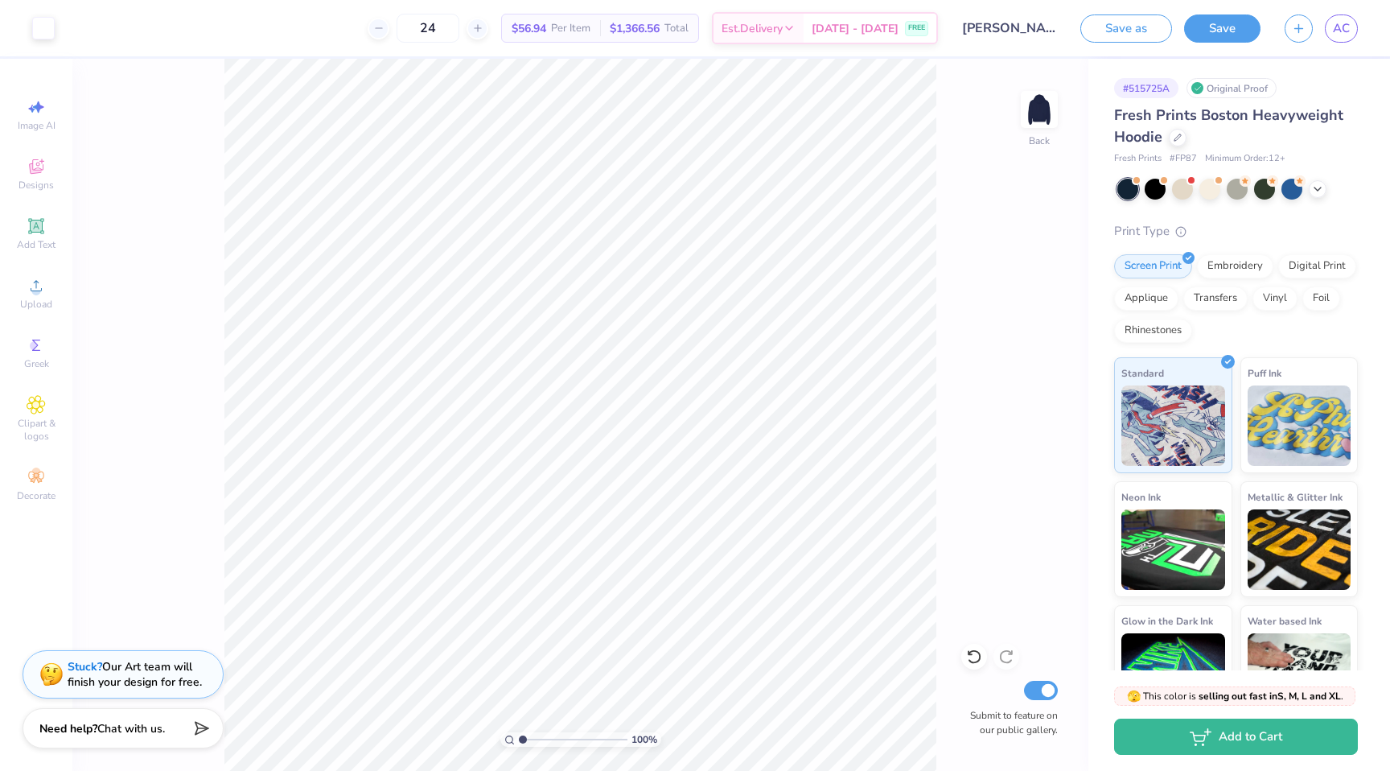
click at [1151, 312] on div "Screen Print Embroidery Digital Print Applique Transfers Vinyl Foil Rhinestones" at bounding box center [1236, 298] width 244 height 89
click at [1221, 302] on div "Transfers" at bounding box center [1216, 296] width 64 height 24
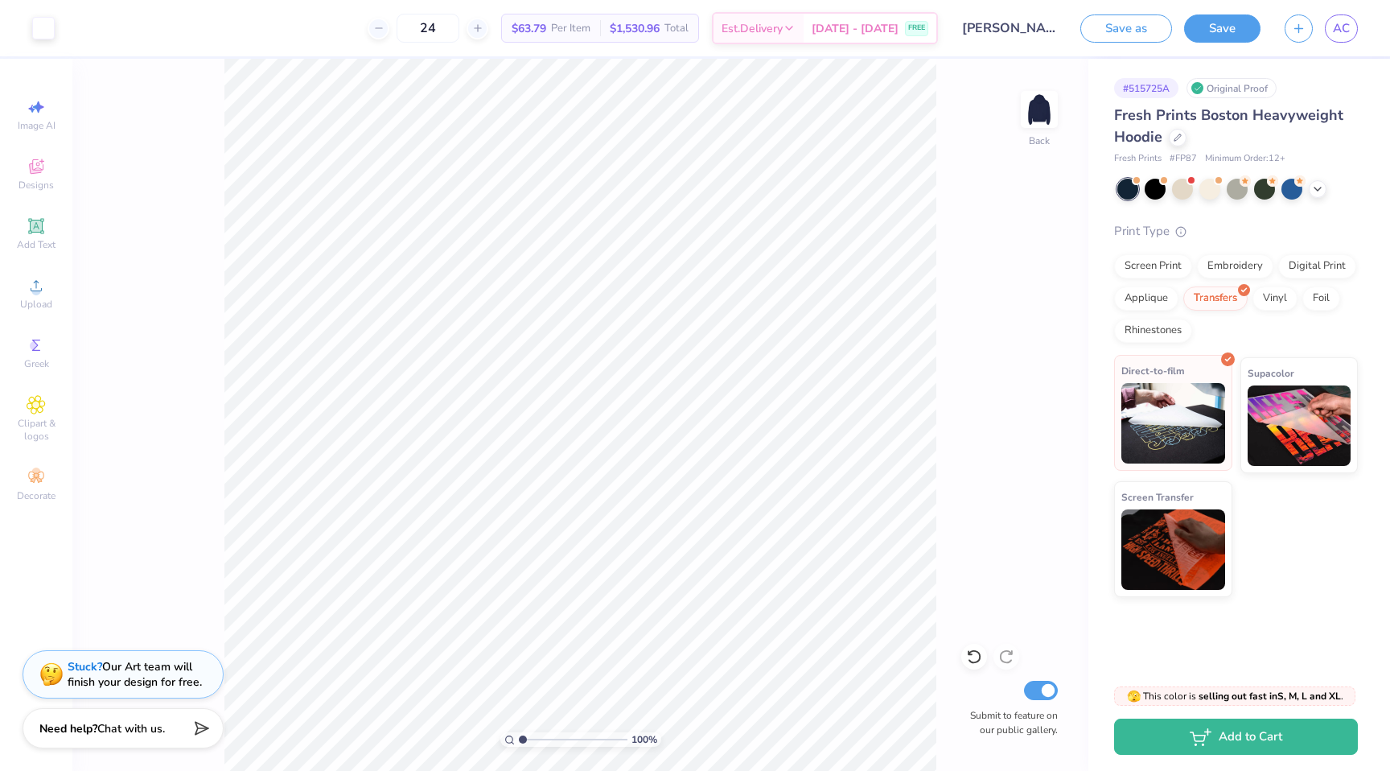
click at [1176, 426] on img at bounding box center [1174, 423] width 104 height 80
click at [1270, 423] on img at bounding box center [1300, 423] width 104 height 80
click at [1164, 413] on img at bounding box center [1174, 423] width 104 height 80
click at [1322, 264] on div "Digital Print" at bounding box center [1317, 264] width 78 height 24
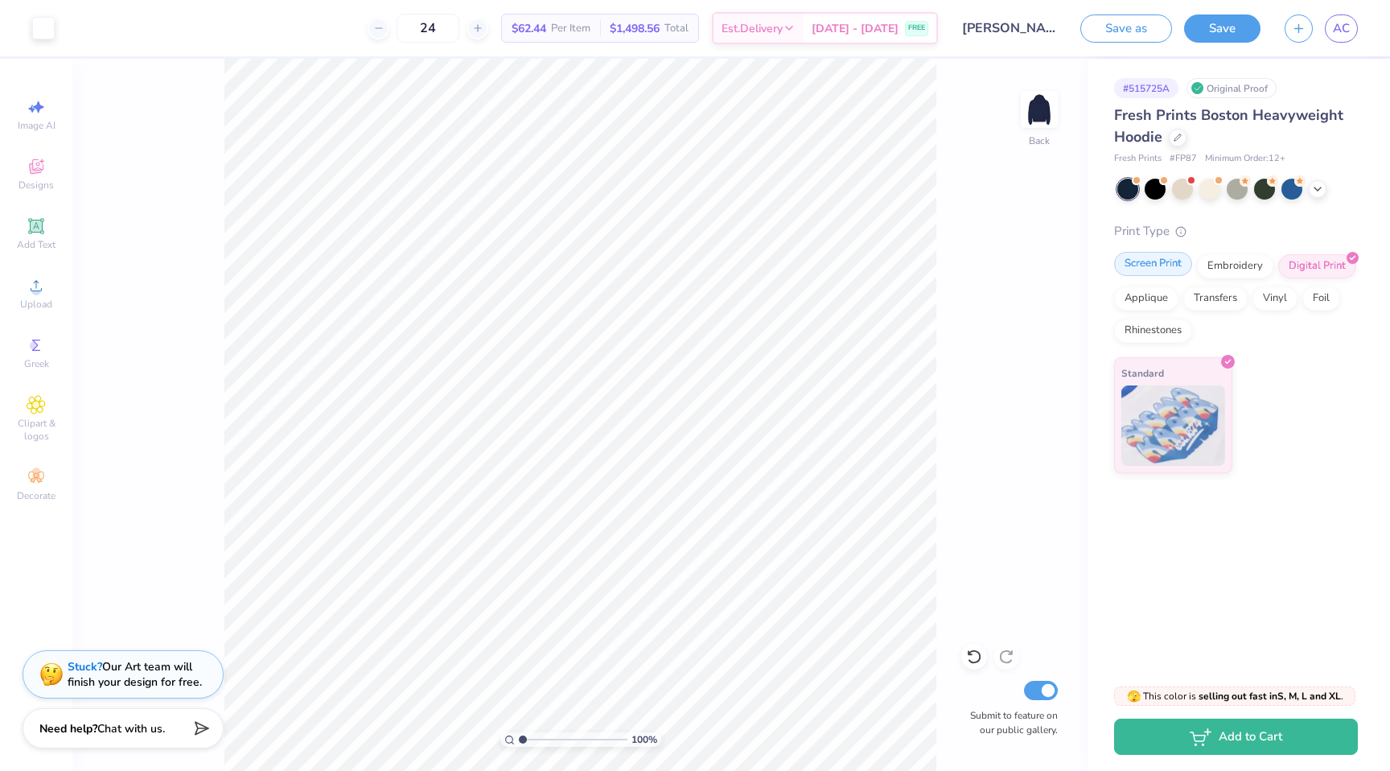
click at [1153, 257] on div "Screen Print" at bounding box center [1153, 264] width 78 height 24
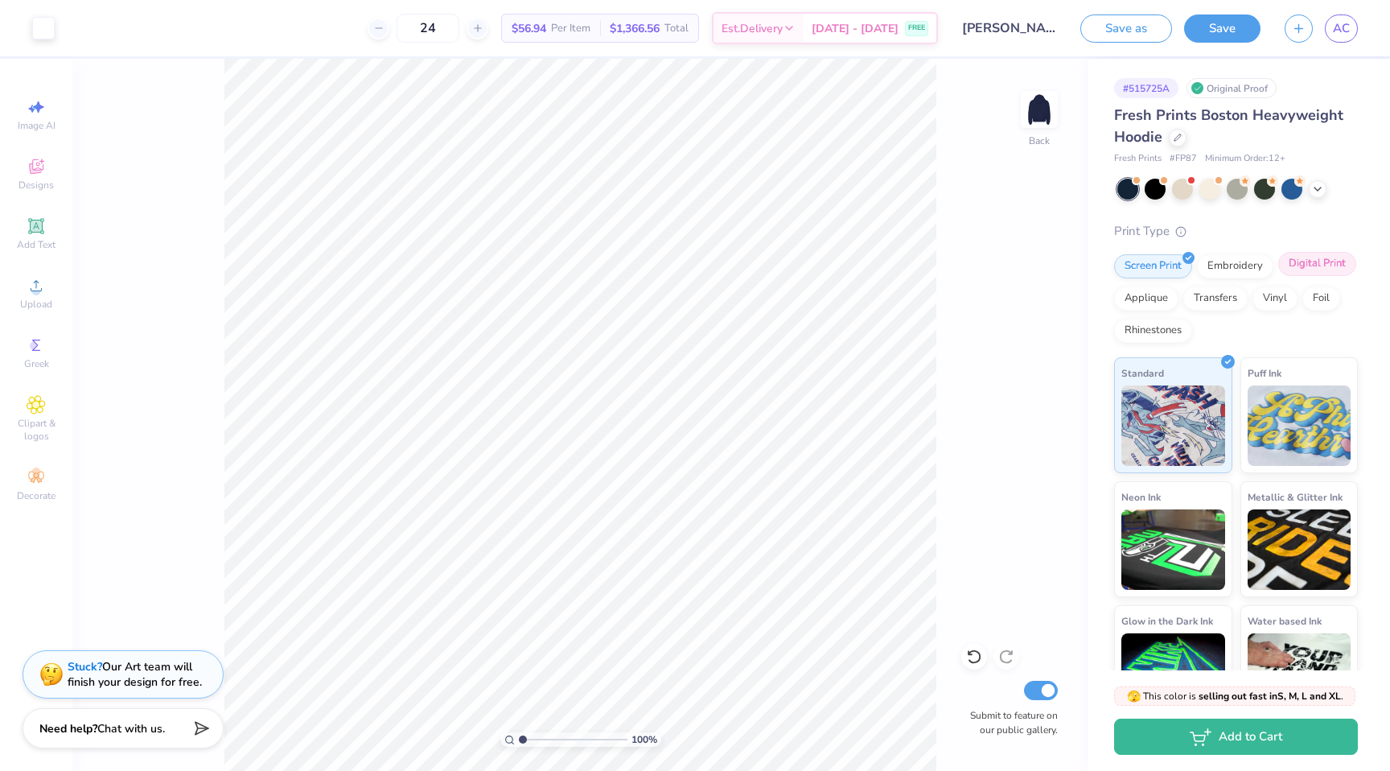
click at [1332, 268] on div "Digital Print" at bounding box center [1317, 264] width 78 height 24
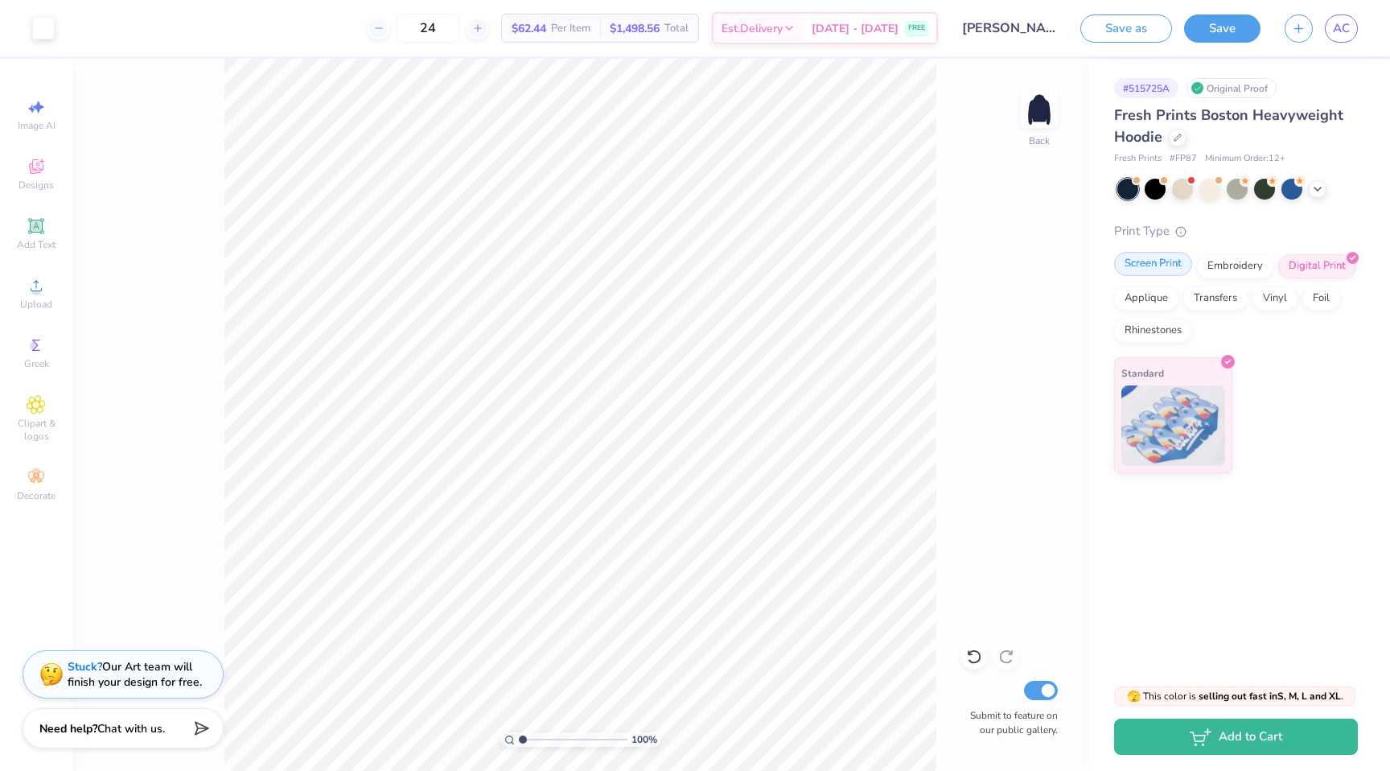
click at [1141, 265] on div "Screen Print" at bounding box center [1153, 264] width 78 height 24
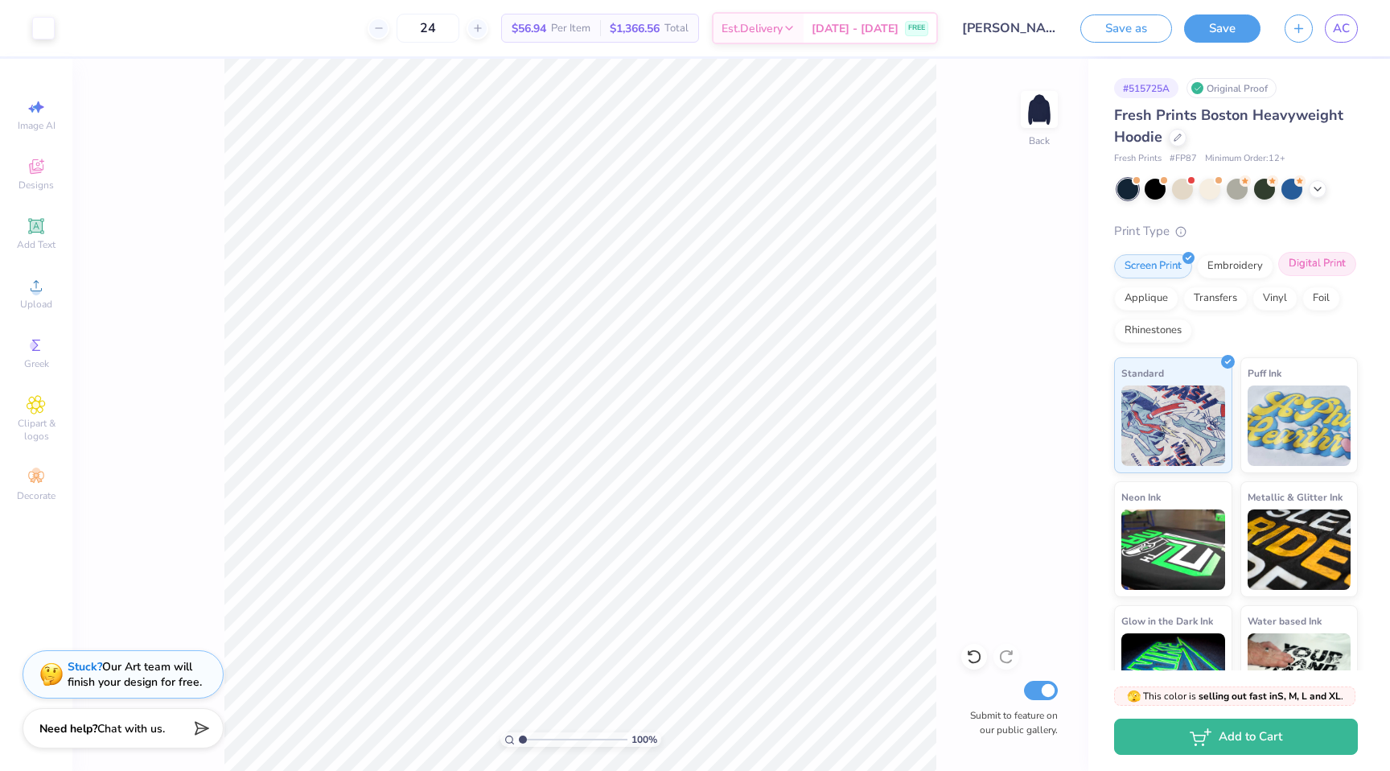
click at [1323, 266] on div "Digital Print" at bounding box center [1317, 264] width 78 height 24
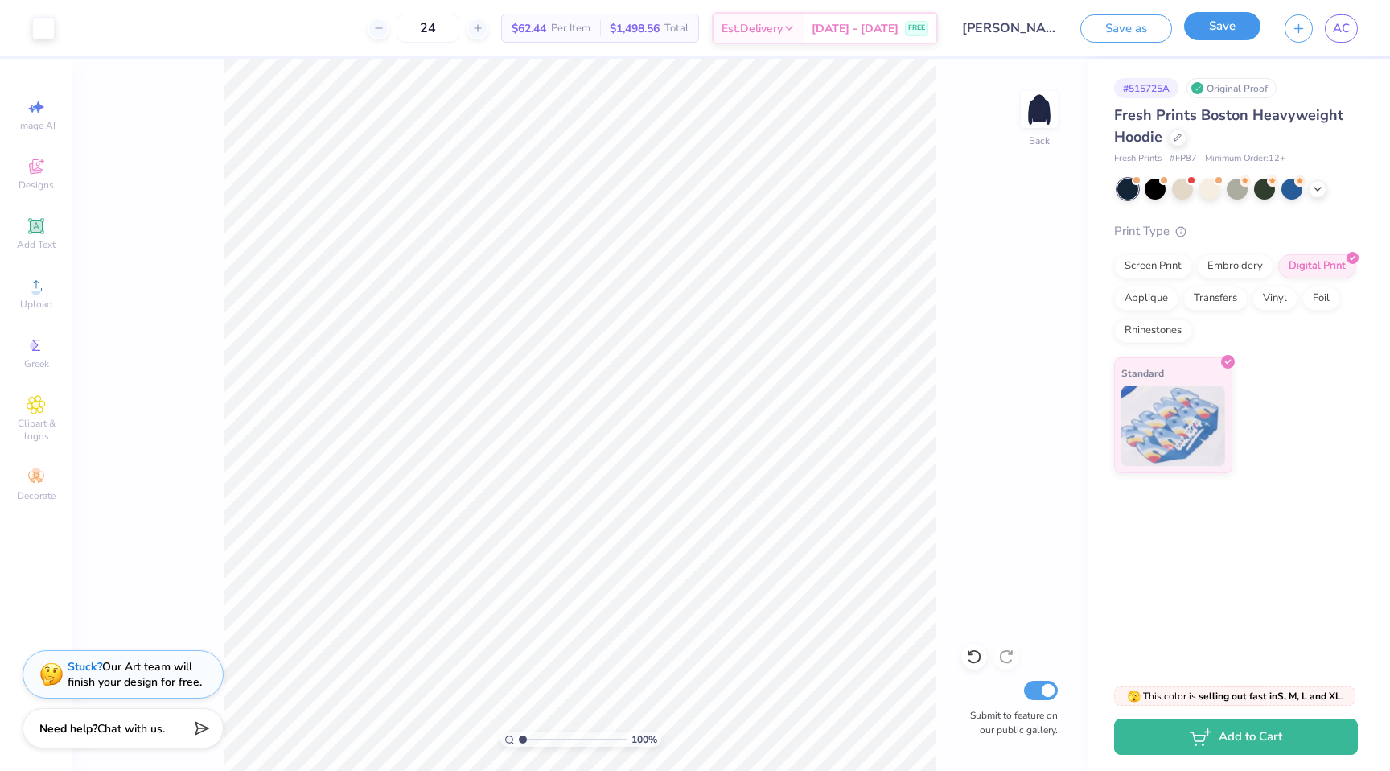
click at [1221, 24] on button "Save" at bounding box center [1222, 26] width 76 height 28
